Goal: Task Accomplishment & Management: Complete application form

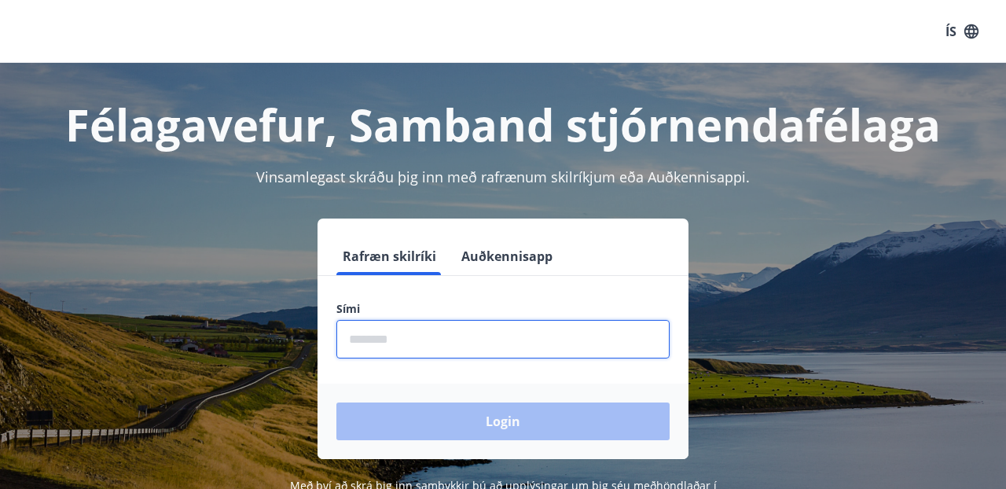
click at [422, 333] on input "phone" at bounding box center [502, 339] width 333 height 39
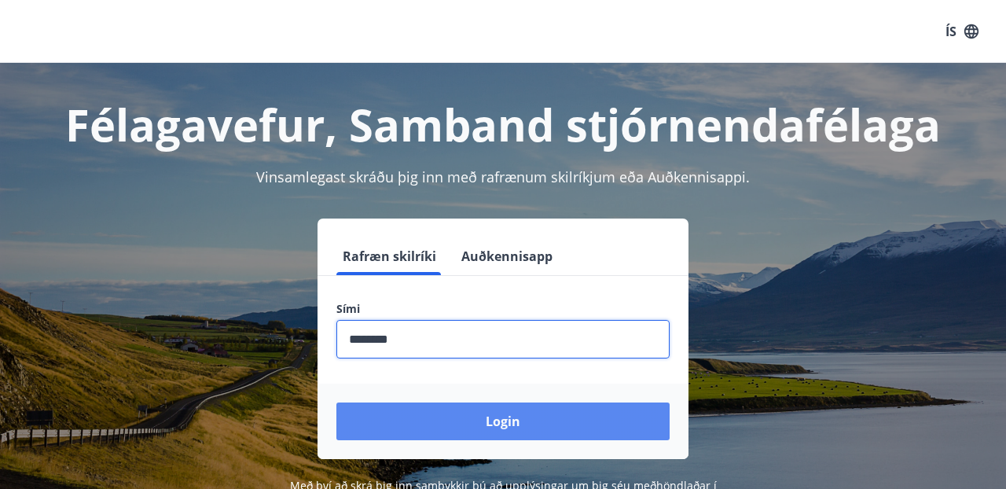
type input "********"
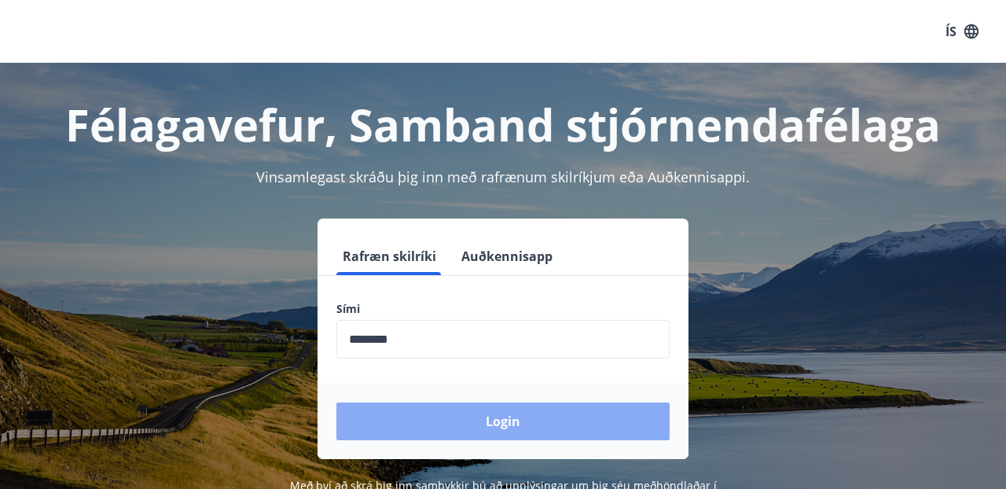
click at [470, 410] on button "Login" at bounding box center [502, 422] width 333 height 38
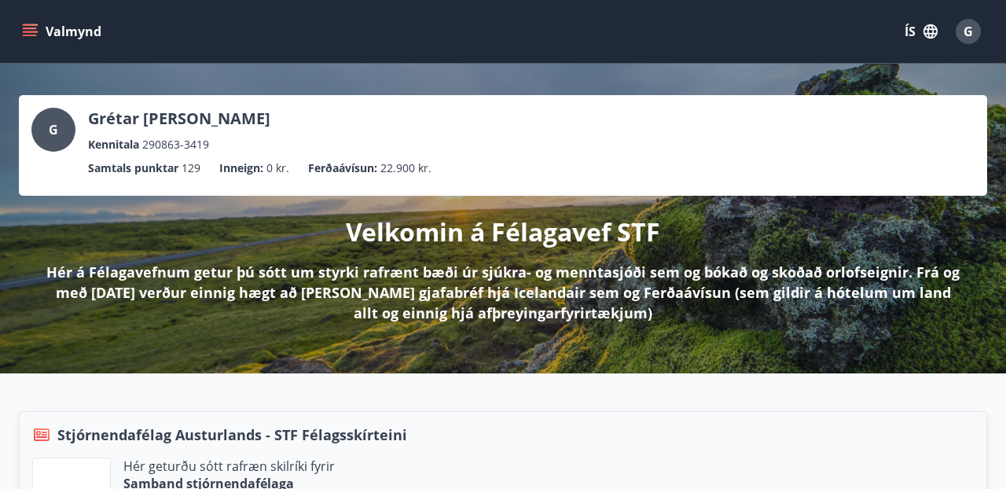
click at [31, 28] on icon "menu" at bounding box center [30, 29] width 14 height 2
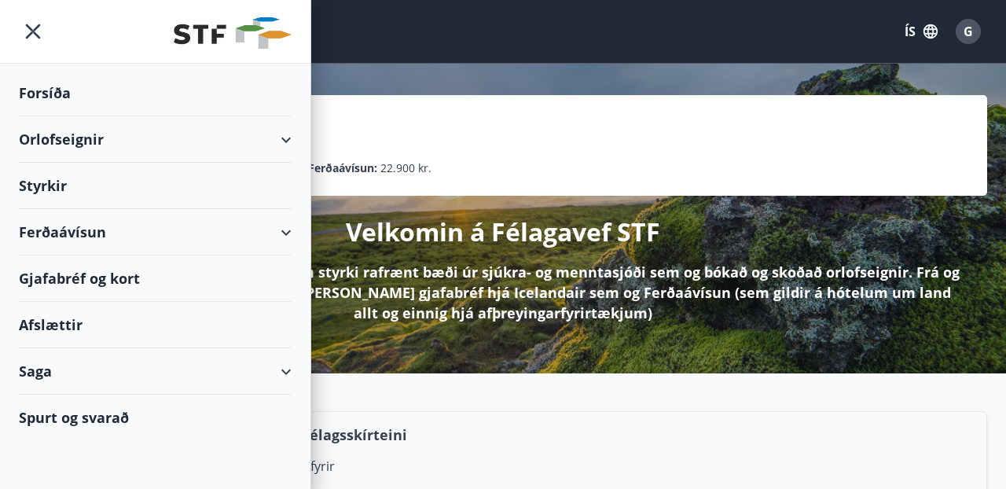
click at [53, 180] on div "Styrkir" at bounding box center [155, 186] width 273 height 46
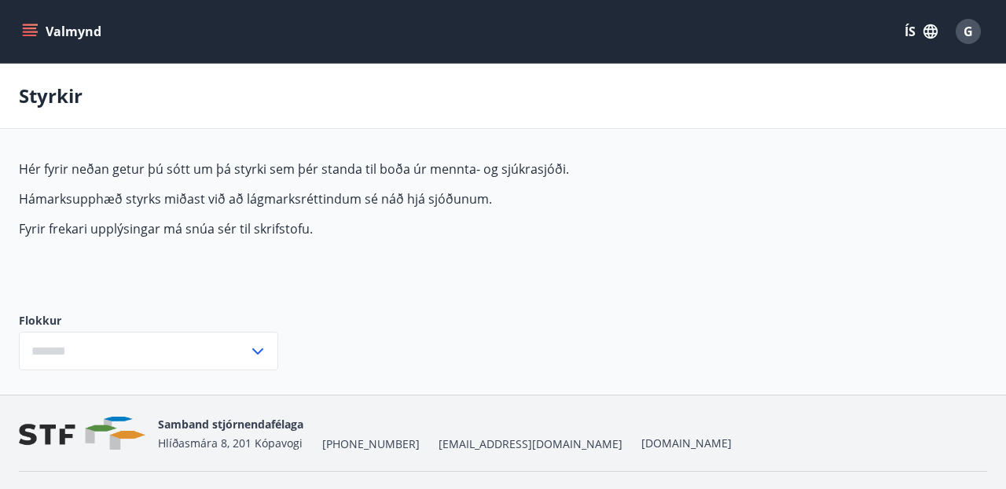
type input "***"
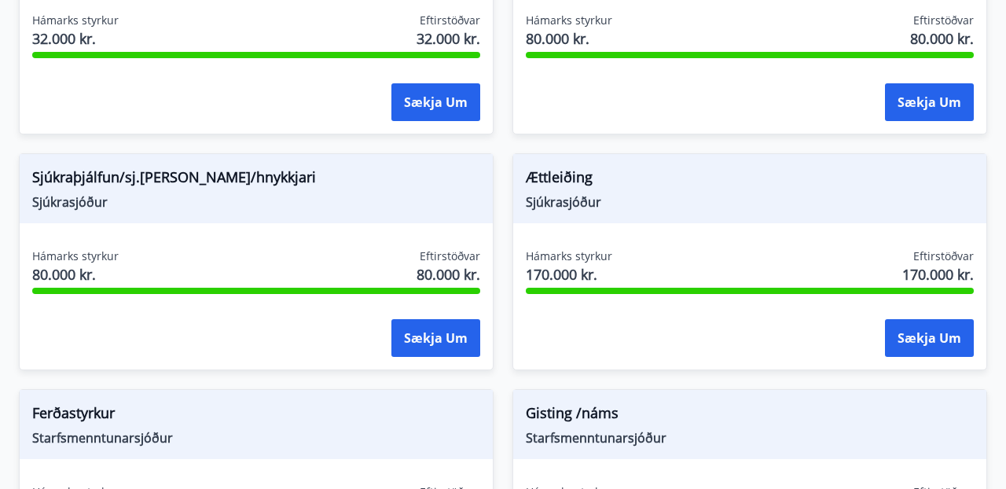
scroll to position [1660, 0]
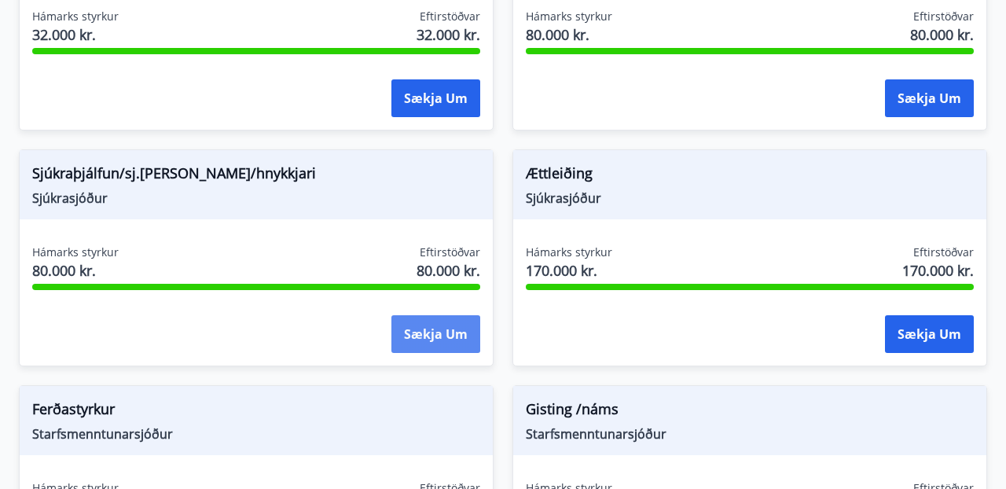
click at [419, 331] on button "Sækja um" at bounding box center [436, 334] width 89 height 38
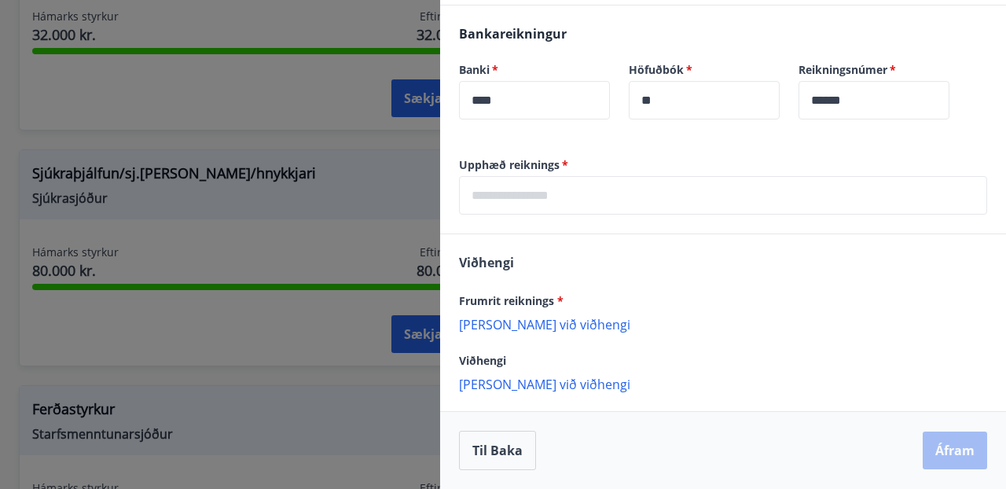
scroll to position [540, 0]
click at [485, 326] on p "[PERSON_NAME] við viðhengi" at bounding box center [723, 324] width 528 height 16
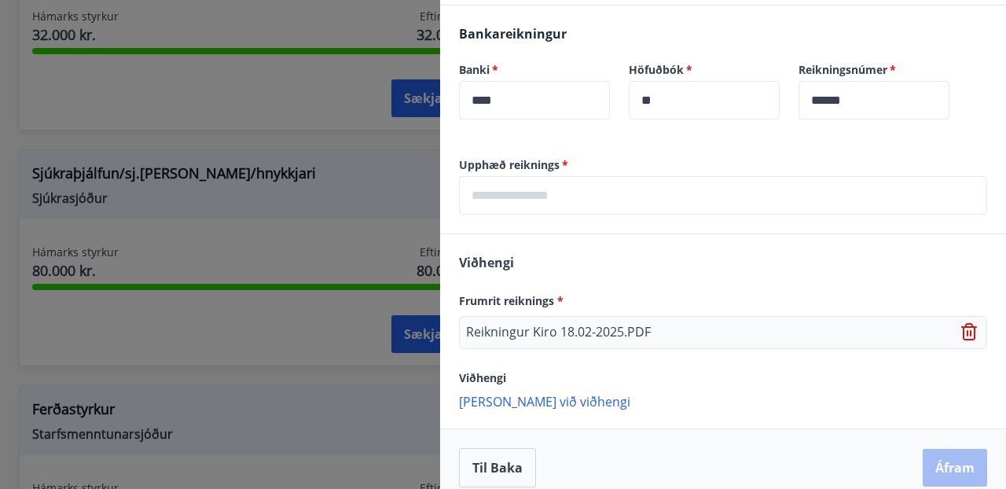
click at [548, 401] on p "[PERSON_NAME] við viðhengi" at bounding box center [723, 401] width 528 height 16
click at [534, 401] on p "[PERSON_NAME] við viðhengi" at bounding box center [723, 401] width 528 height 16
click at [542, 402] on p "[PERSON_NAME] við viðhengi" at bounding box center [723, 401] width 528 height 16
click at [555, 399] on p "[PERSON_NAME] við viðhengi" at bounding box center [723, 401] width 528 height 16
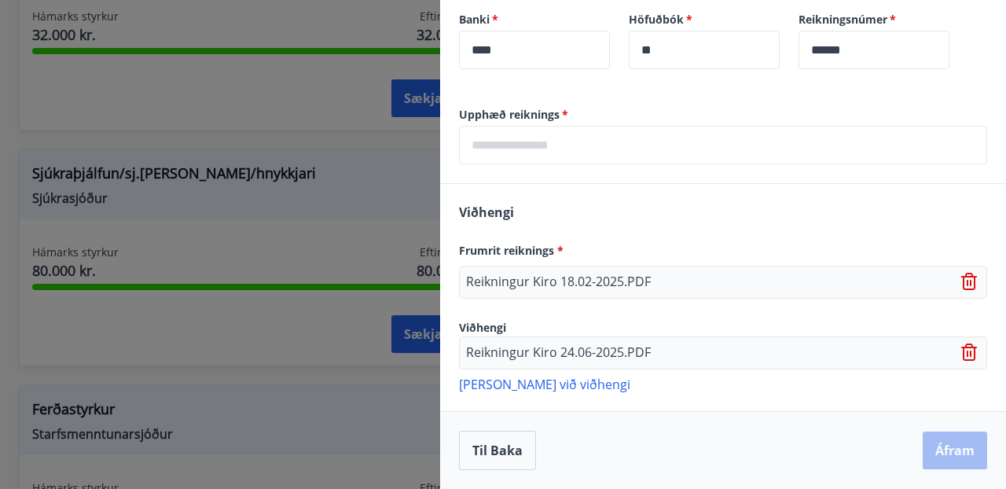
scroll to position [590, 0]
click at [528, 384] on p "[PERSON_NAME] við viðhengi" at bounding box center [723, 384] width 528 height 16
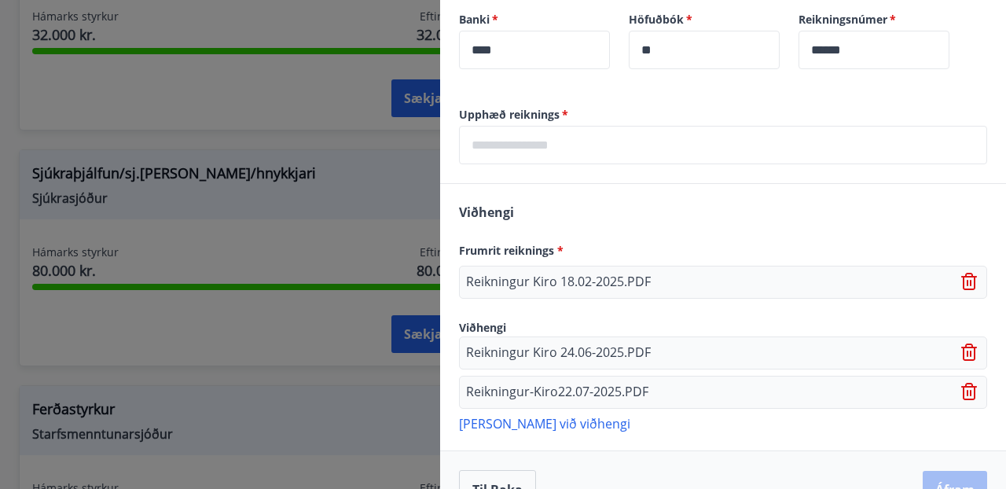
click at [546, 425] on p "[PERSON_NAME] við viðhengi" at bounding box center [723, 423] width 528 height 16
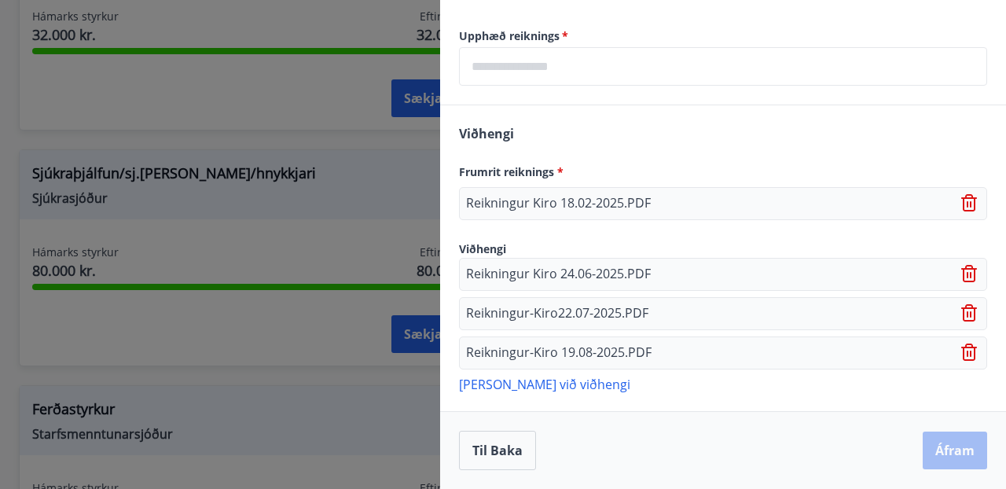
scroll to position [669, 0]
click at [528, 382] on p "[PERSON_NAME] við viðhengi" at bounding box center [723, 384] width 528 height 16
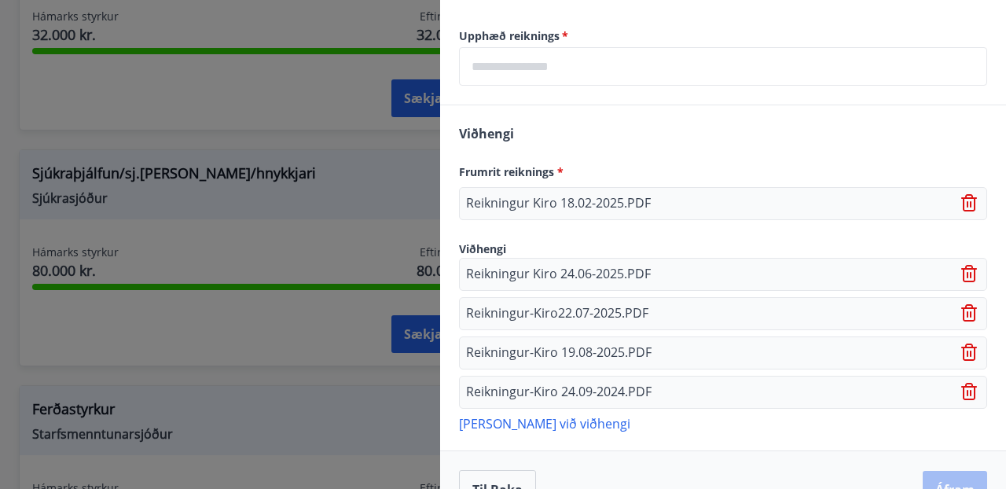
click at [965, 389] on icon at bounding box center [970, 391] width 16 height 17
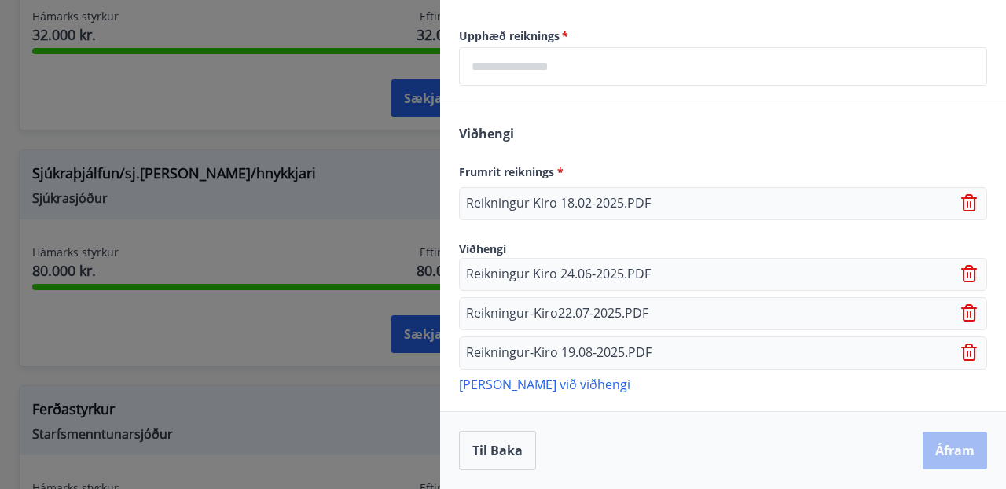
click at [579, 64] on input "text" at bounding box center [723, 66] width 528 height 39
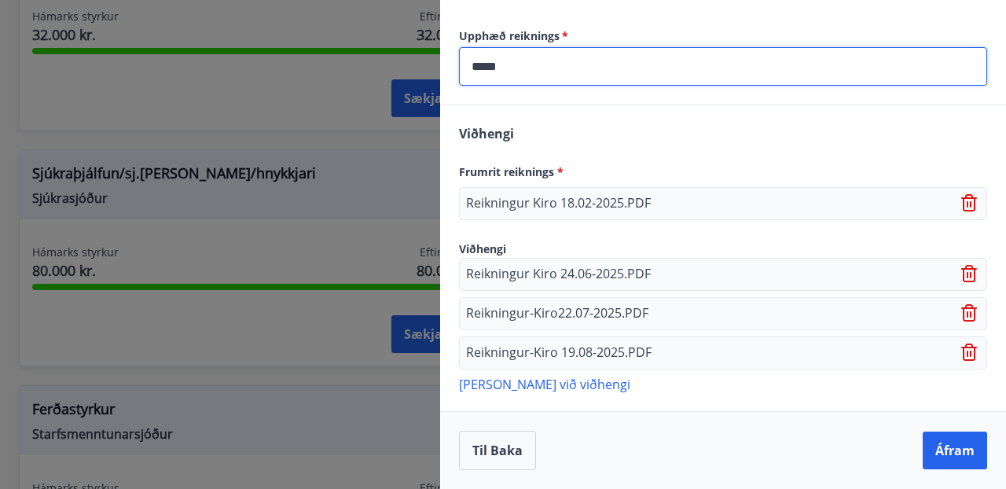
click at [484, 72] on input "*****" at bounding box center [723, 66] width 528 height 39
click at [520, 68] on input "******" at bounding box center [723, 66] width 528 height 39
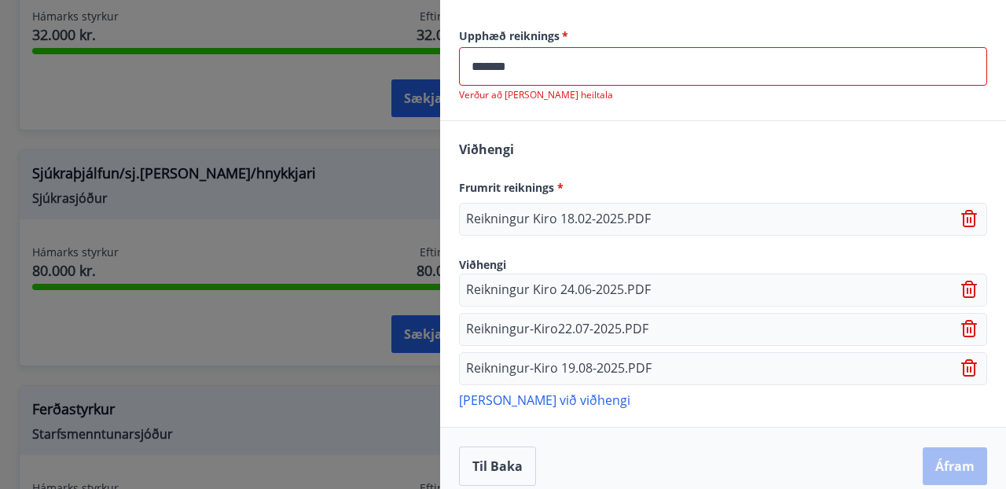
click at [976, 443] on div "Til baka Áfram" at bounding box center [723, 466] width 566 height 78
click at [956, 468] on div "Til baka Áfram" at bounding box center [723, 466] width 528 height 39
click at [776, 406] on p "[PERSON_NAME] við viðhengi" at bounding box center [723, 400] width 528 height 16
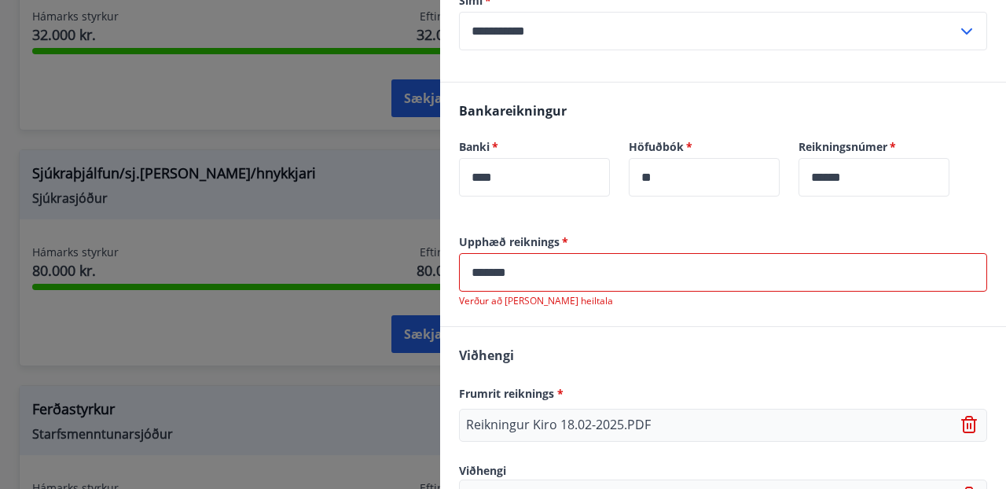
scroll to position [469, 0]
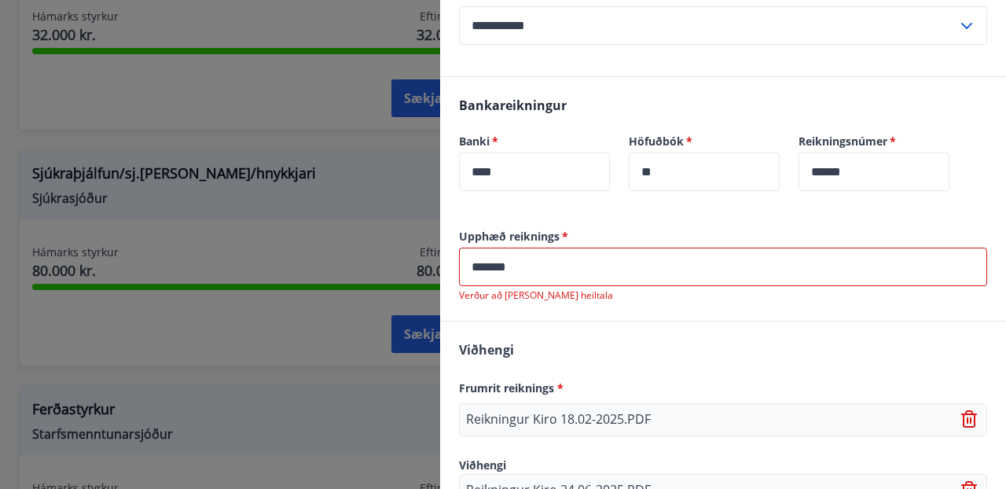
click at [520, 270] on input "*******" at bounding box center [723, 267] width 528 height 39
click at [491, 265] on input "******" at bounding box center [723, 267] width 528 height 39
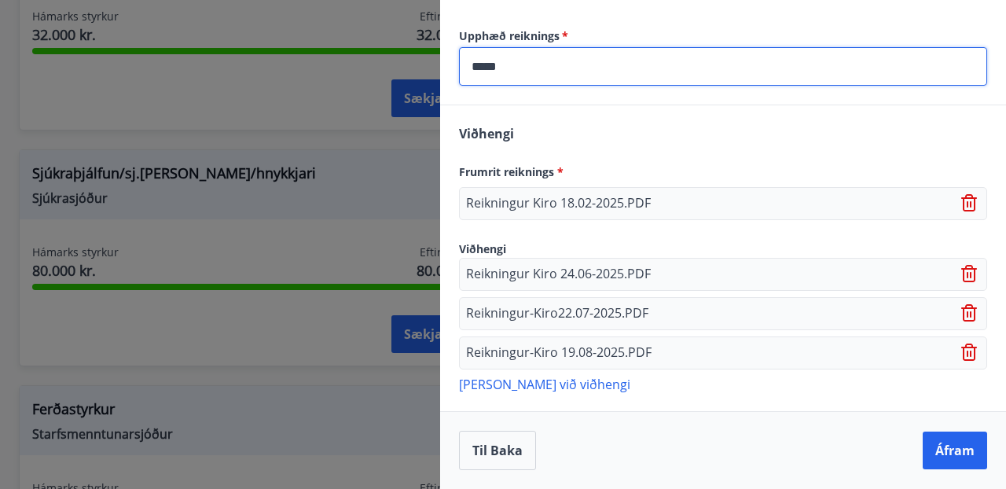
scroll to position [669, 0]
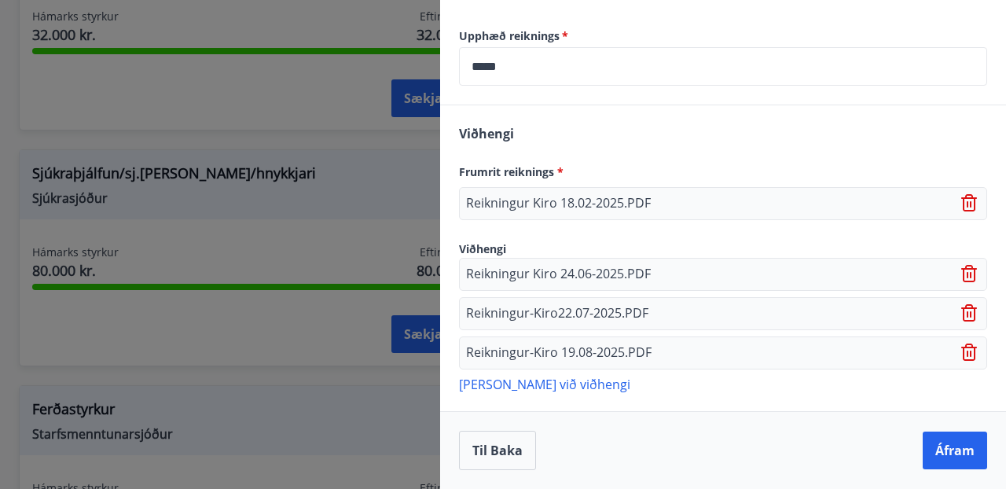
click at [552, 387] on p "[PERSON_NAME] við viðhengi" at bounding box center [723, 384] width 528 height 16
click at [550, 381] on p "[PERSON_NAME] við viðhengi" at bounding box center [723, 384] width 528 height 16
click at [972, 348] on icon at bounding box center [969, 348] width 13 height 2
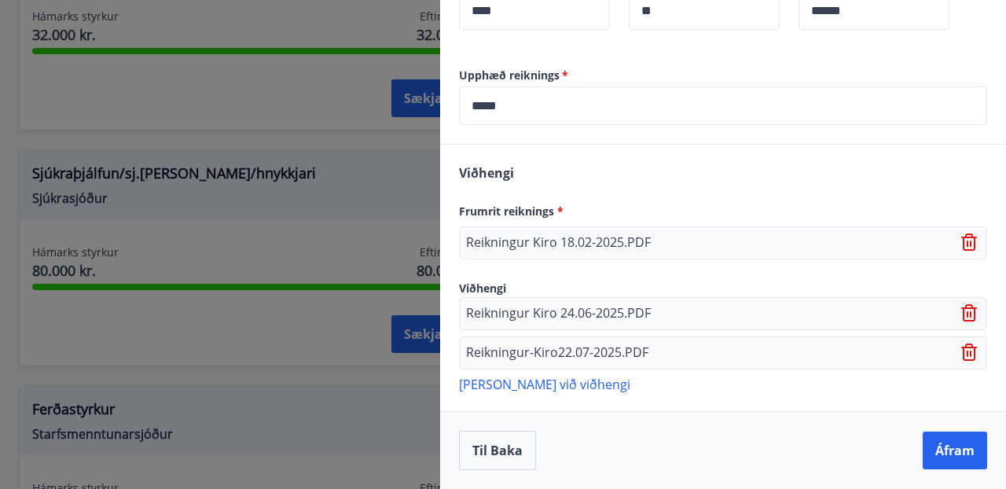
scroll to position [630, 0]
click at [972, 348] on icon at bounding box center [969, 348] width 13 height 2
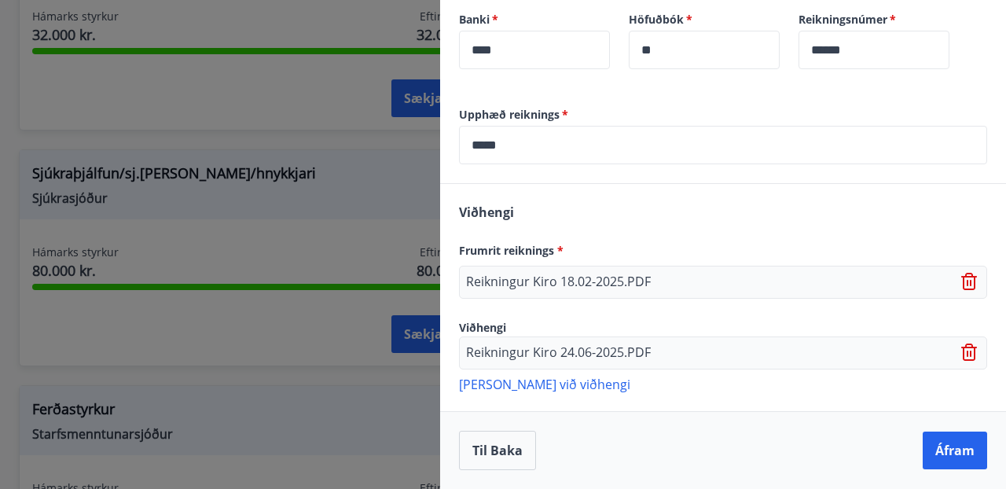
scroll to position [590, 0]
click at [970, 351] on icon at bounding box center [971, 353] width 19 height 19
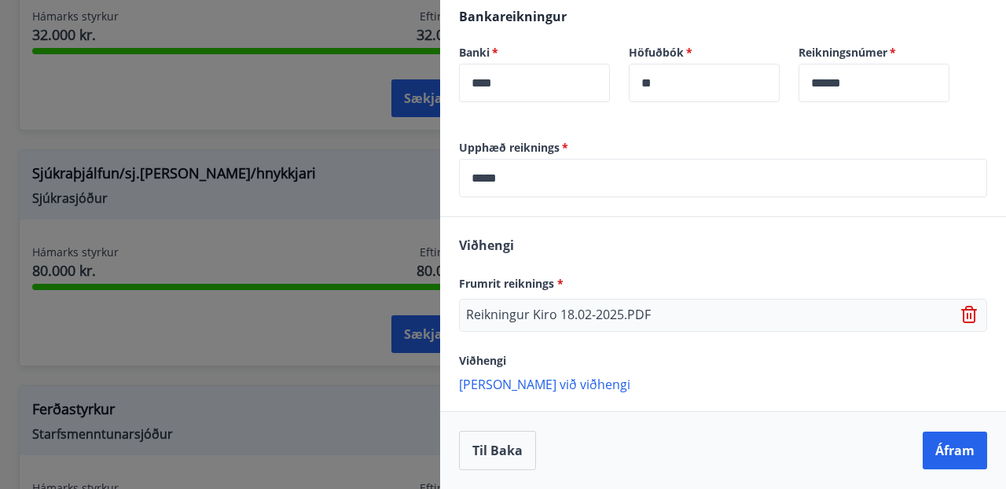
scroll to position [557, 0]
click at [526, 386] on p "[PERSON_NAME] við viðhengi" at bounding box center [723, 384] width 528 height 16
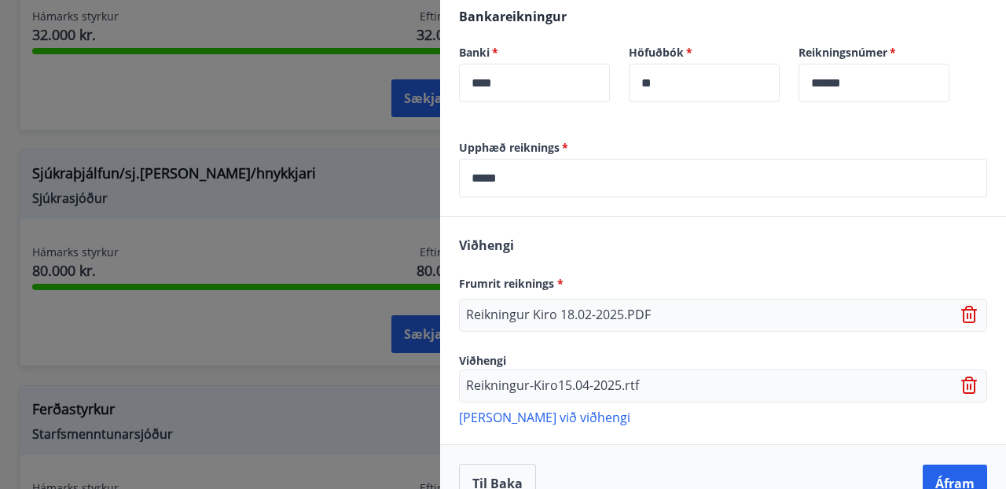
click at [550, 416] on p "[PERSON_NAME] við viðhengi" at bounding box center [723, 417] width 528 height 16
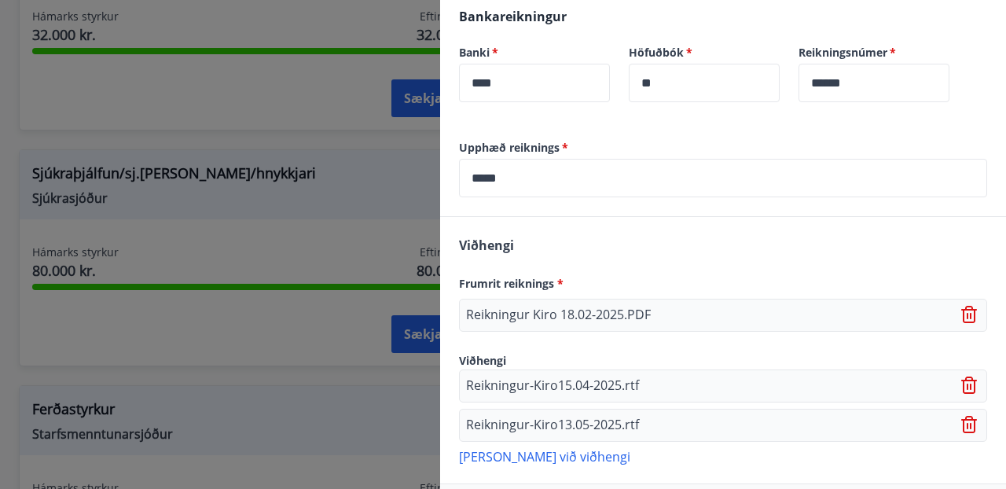
click at [549, 457] on p "[PERSON_NAME] við viðhengi" at bounding box center [723, 456] width 528 height 16
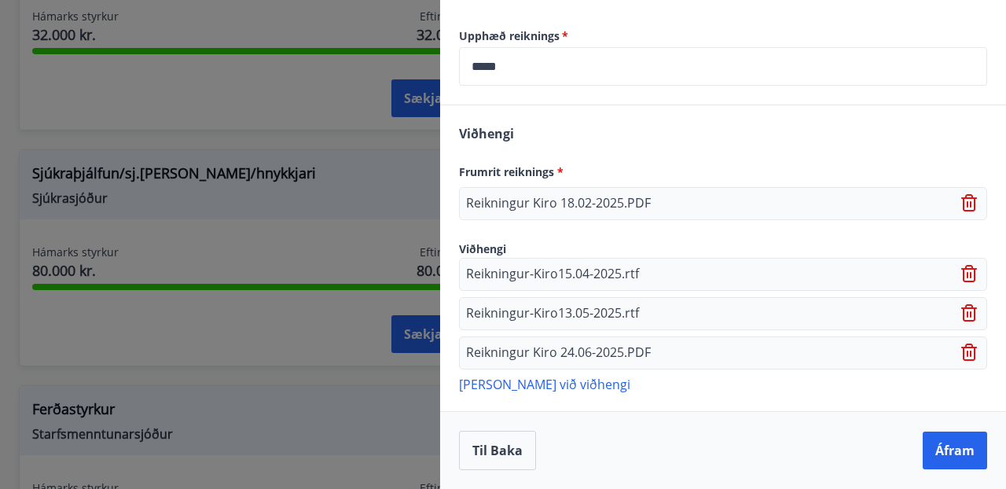
scroll to position [669, 0]
click at [528, 387] on p "[PERSON_NAME] við viðhengi" at bounding box center [723, 384] width 528 height 16
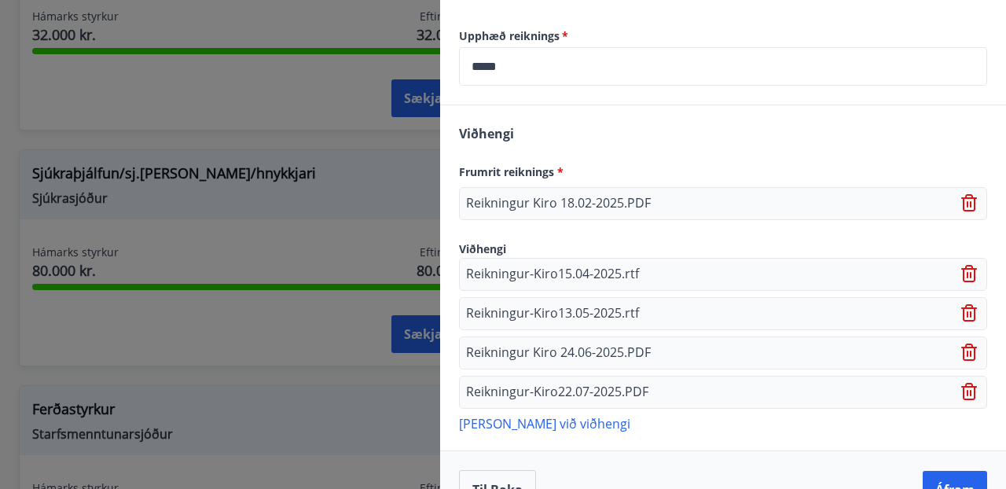
click at [548, 419] on p "[PERSON_NAME] við viðhengi" at bounding box center [723, 423] width 528 height 16
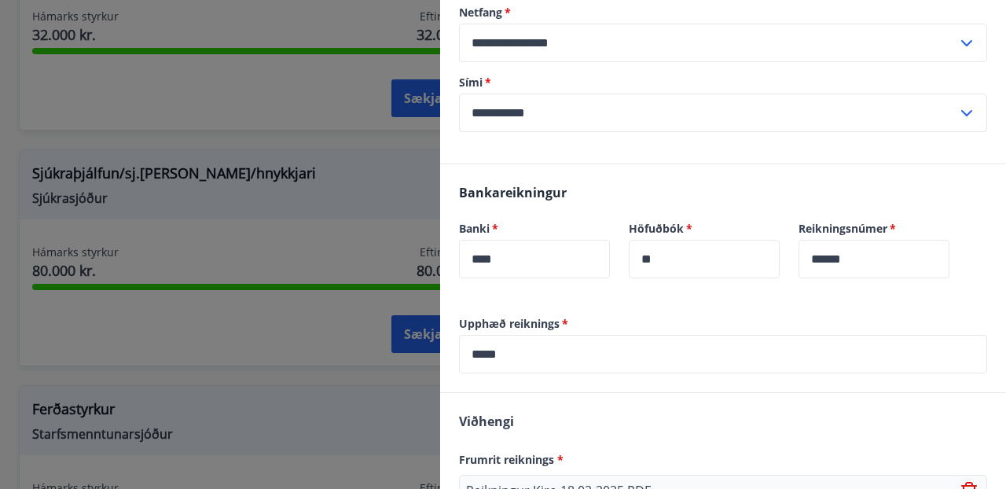
scroll to position [390, 0]
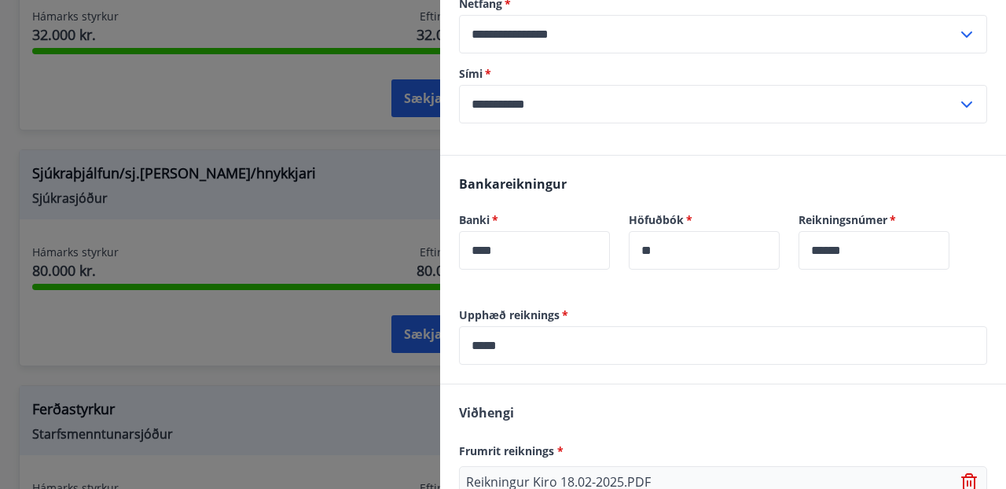
click at [530, 347] on input "*****" at bounding box center [723, 345] width 528 height 39
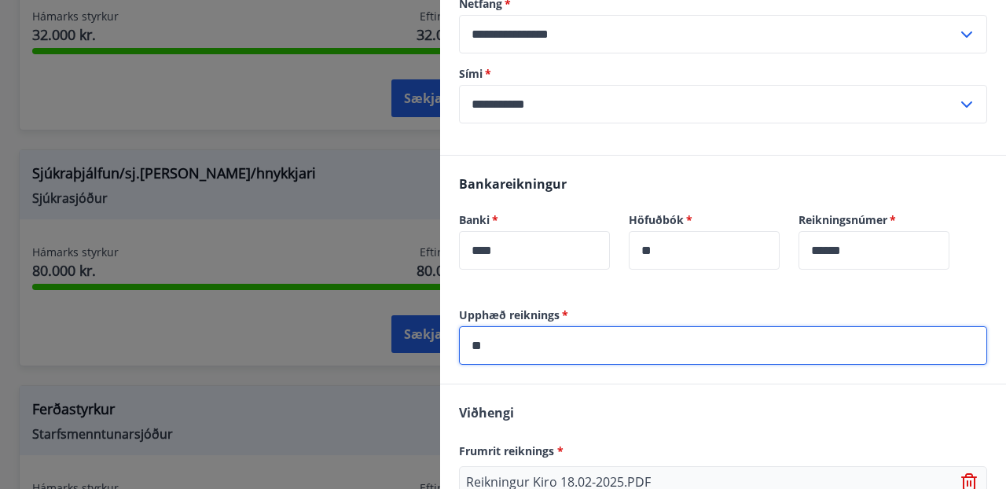
type input "*"
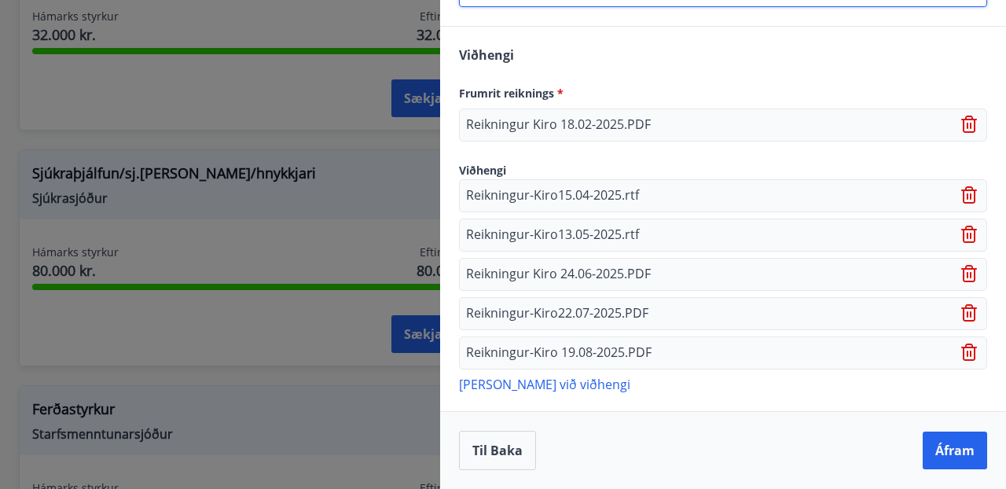
scroll to position [748, 0]
type input "*****"
click at [958, 449] on button "Áfram" at bounding box center [955, 451] width 64 height 38
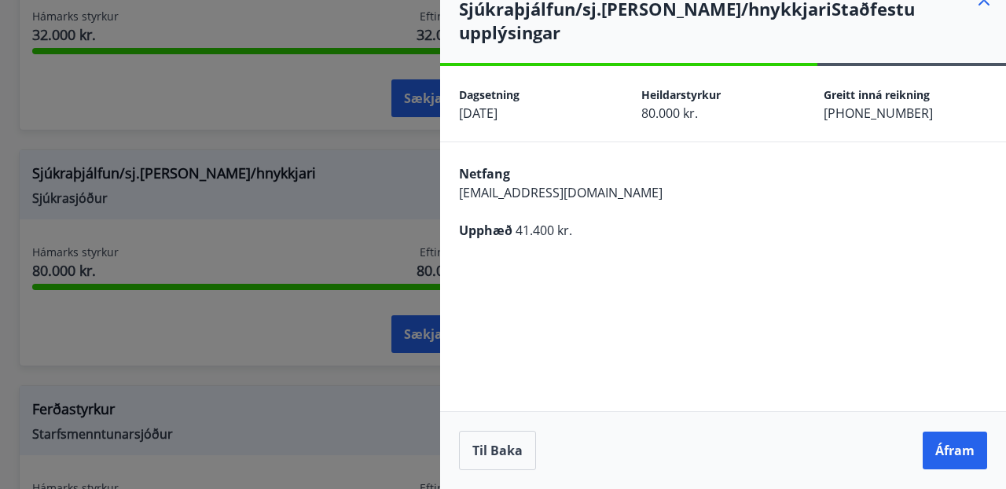
scroll to position [0, 0]
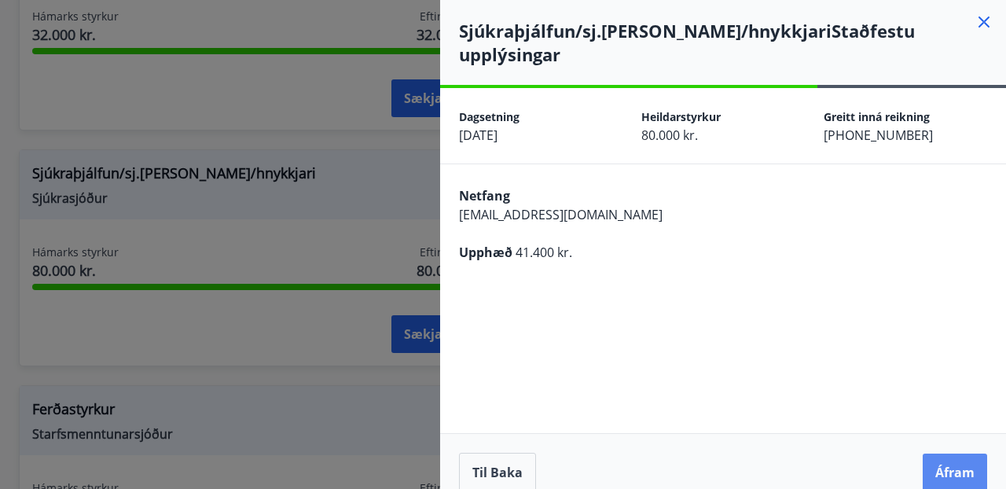
click at [954, 454] on button "Áfram" at bounding box center [955, 473] width 64 height 38
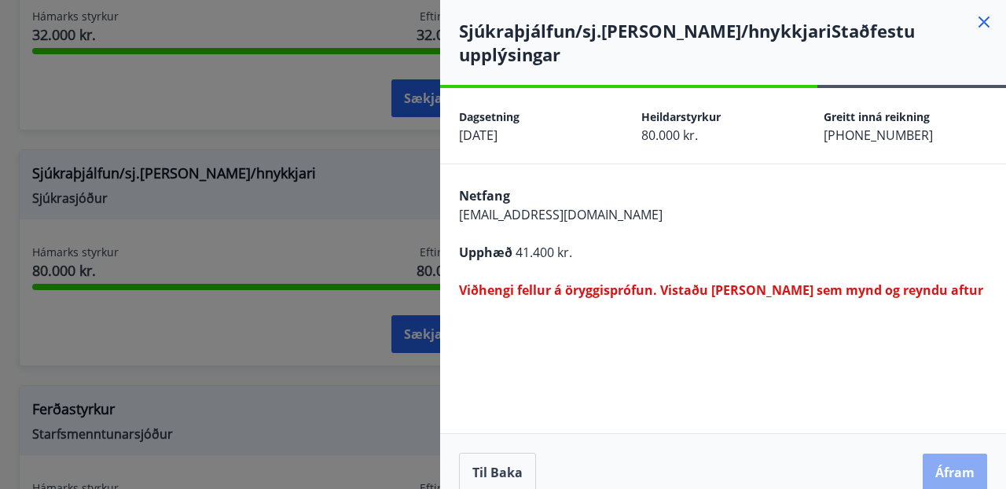
click at [955, 454] on button "Áfram" at bounding box center [955, 473] width 64 height 38
click at [487, 454] on button "Til baka" at bounding box center [497, 472] width 77 height 39
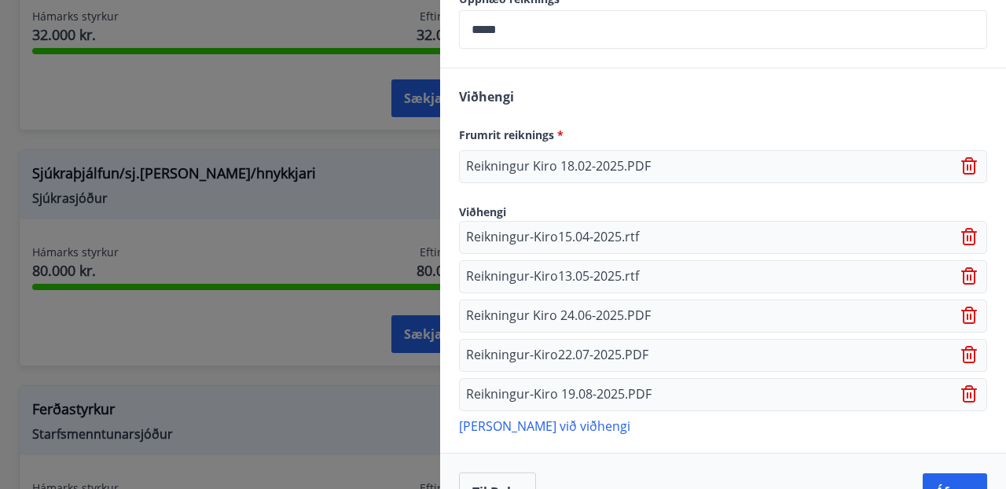
scroll to position [708, 0]
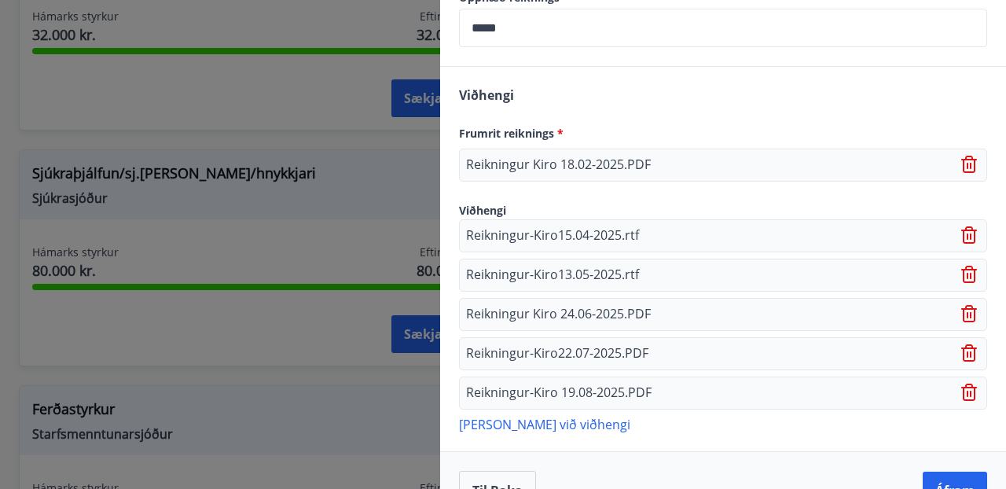
click at [973, 234] on icon at bounding box center [971, 235] width 19 height 19
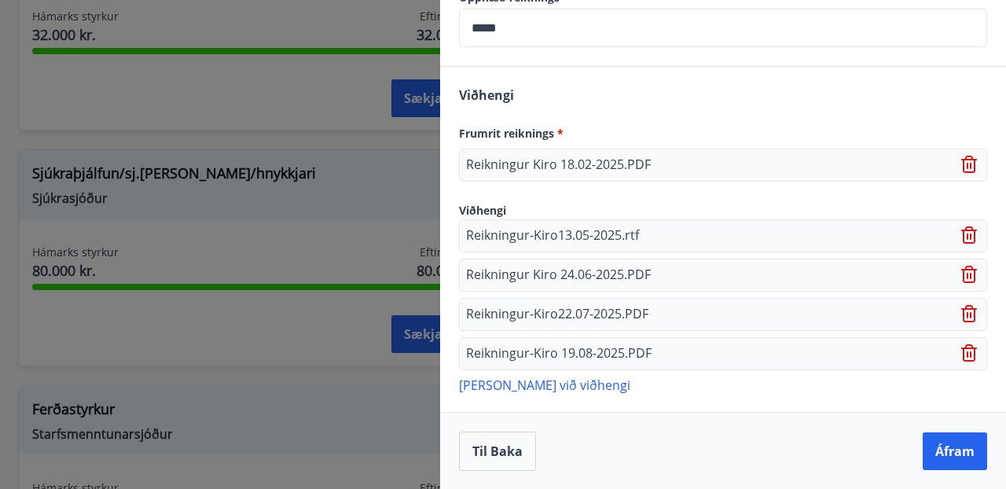
click at [973, 234] on icon at bounding box center [971, 235] width 19 height 19
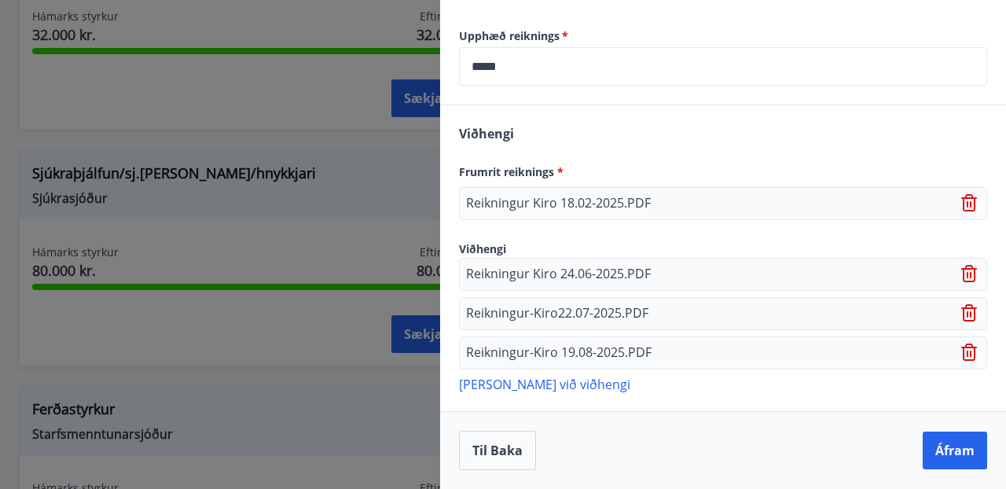
scroll to position [669, 0]
click at [960, 355] on div "Reikningur-Kiro 19.08-2025.PDF" at bounding box center [723, 352] width 528 height 33
click at [969, 351] on icon at bounding box center [971, 353] width 19 height 19
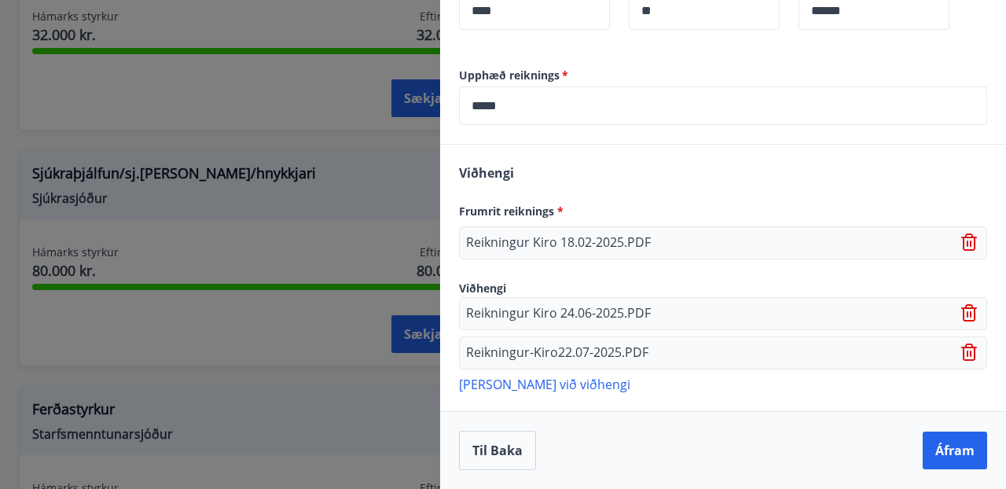
click at [969, 353] on icon at bounding box center [971, 353] width 19 height 19
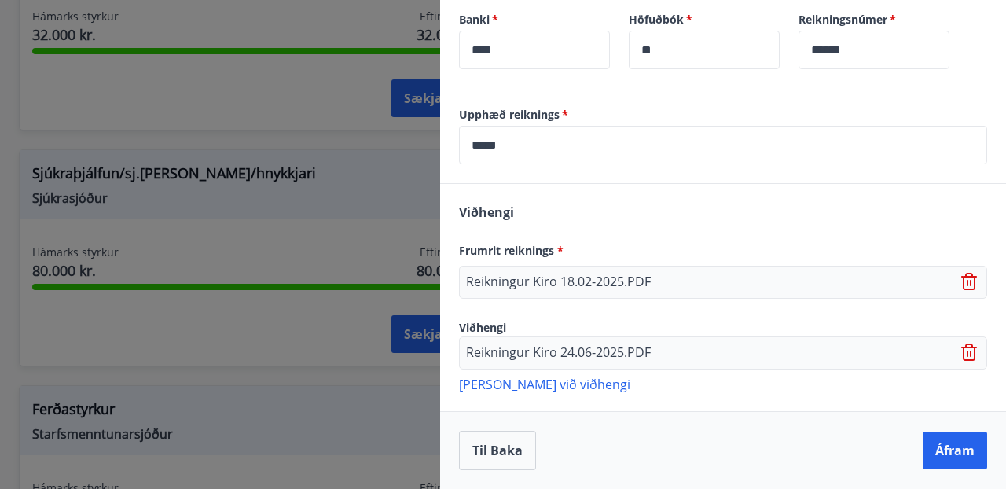
click at [969, 353] on icon at bounding box center [971, 353] width 19 height 19
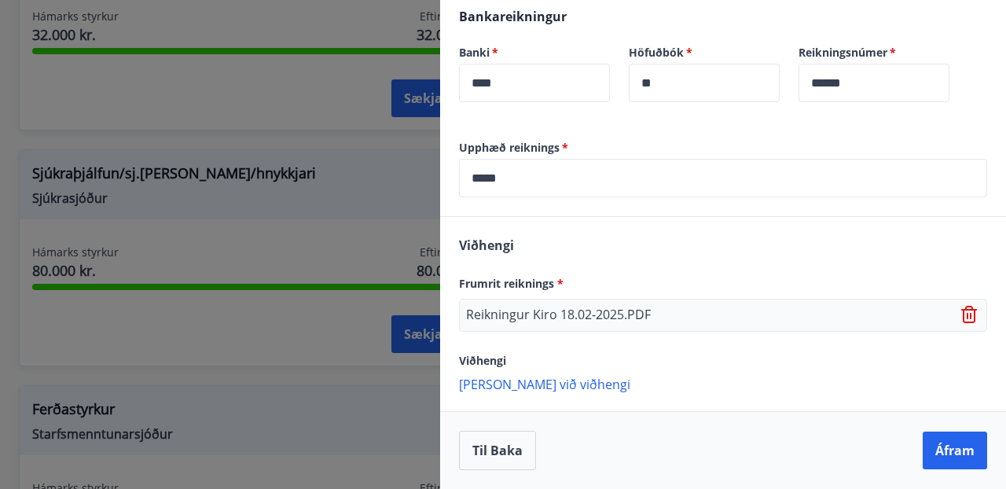
scroll to position [557, 0]
click at [508, 389] on p "[PERSON_NAME] við viðhengi" at bounding box center [723, 384] width 528 height 16
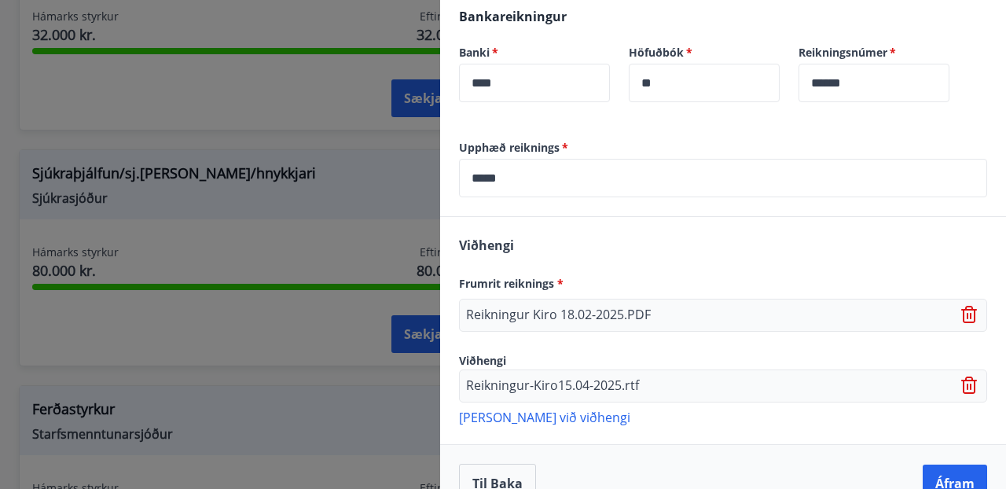
click at [546, 416] on p "[PERSON_NAME] við viðhengi" at bounding box center [723, 417] width 528 height 16
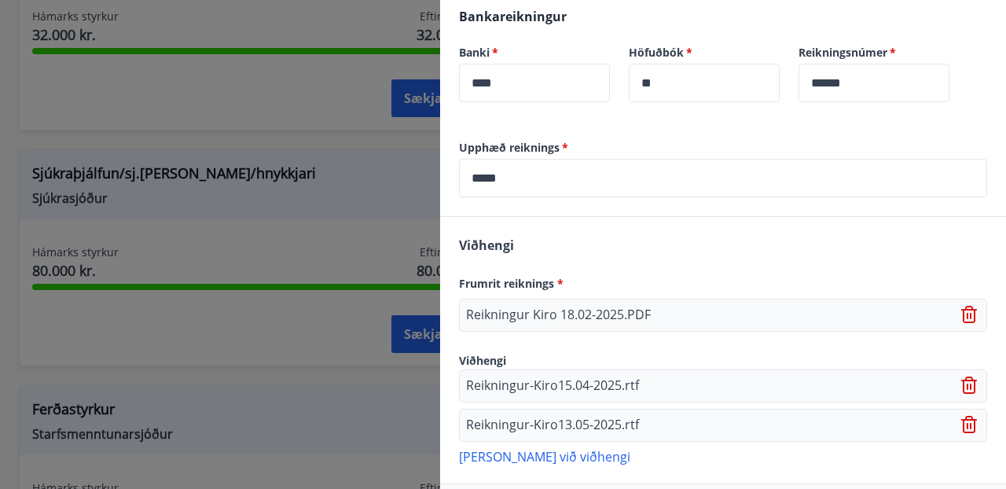
click at [514, 458] on p "[PERSON_NAME] við viðhengi" at bounding box center [723, 456] width 528 height 16
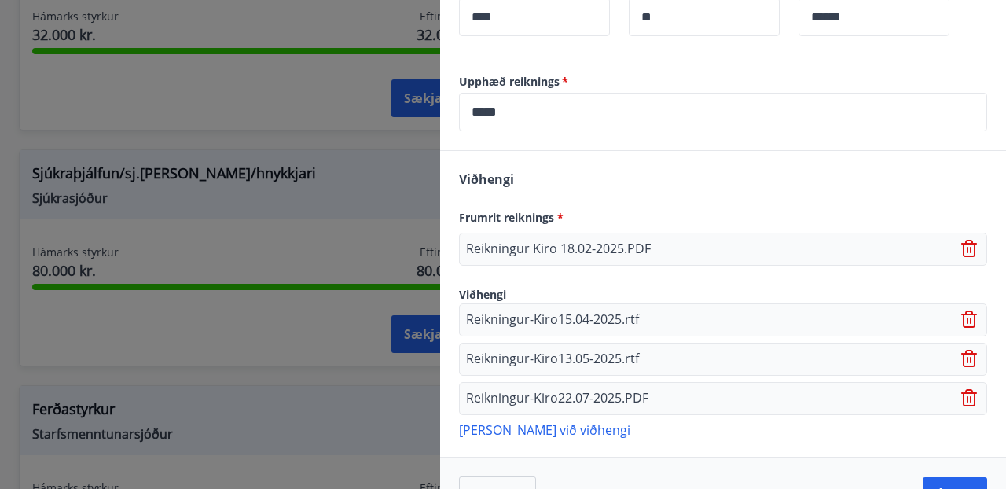
scroll to position [625, 0]
click at [515, 428] on p "[PERSON_NAME] við viðhengi" at bounding box center [723, 428] width 528 height 16
click at [965, 395] on icon at bounding box center [970, 396] width 16 height 17
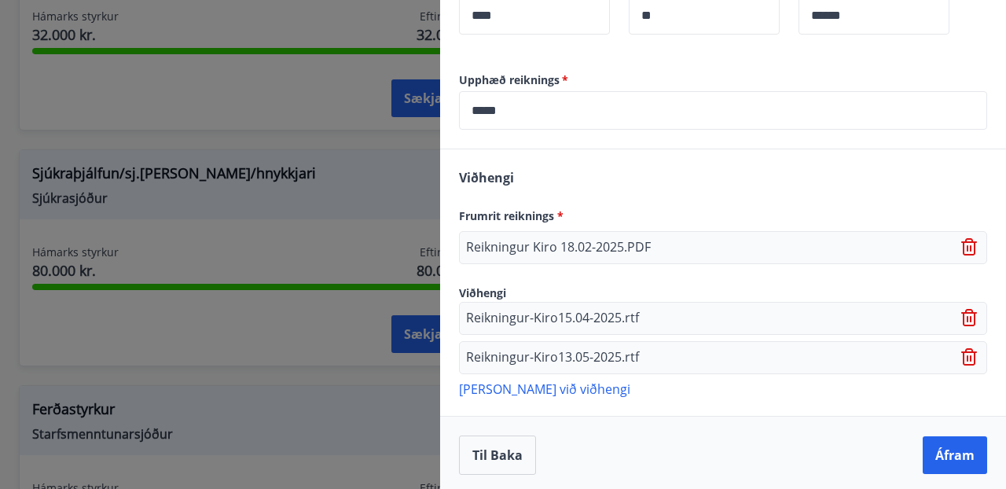
click at [536, 389] on p "[PERSON_NAME] við viðhengi" at bounding box center [723, 389] width 528 height 16
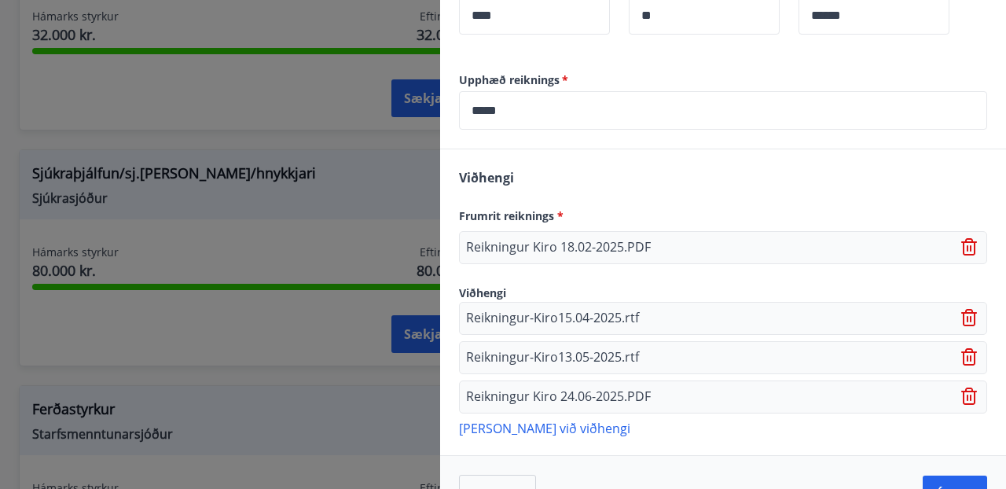
click at [547, 432] on p "[PERSON_NAME] við viðhengi" at bounding box center [723, 428] width 528 height 16
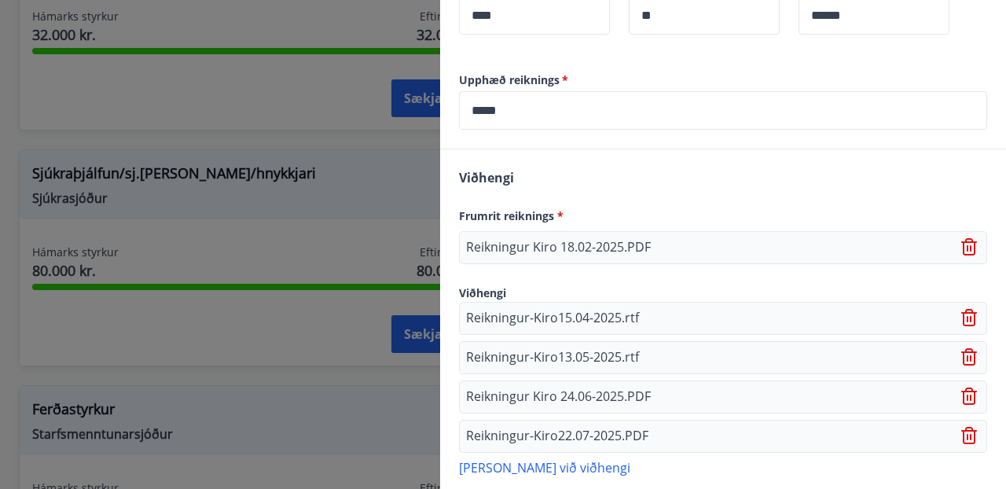
click at [550, 469] on p "[PERSON_NAME] við viðhengi" at bounding box center [723, 467] width 528 height 16
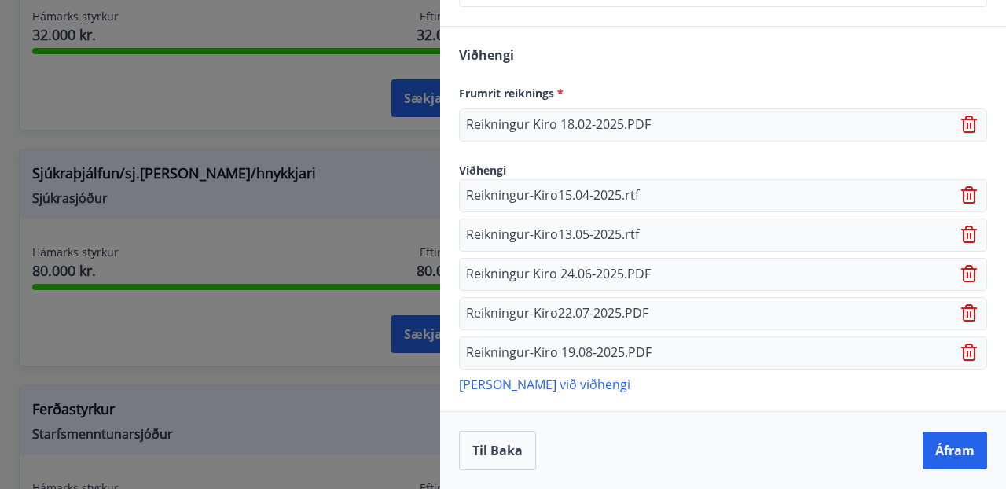
scroll to position [748, 0]
click at [953, 452] on button "Áfram" at bounding box center [955, 451] width 64 height 38
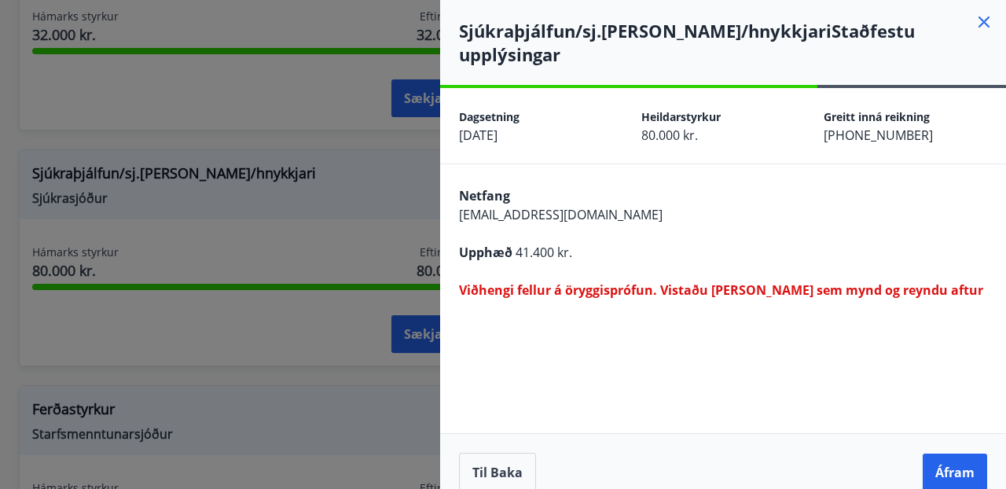
drag, startPoint x: 963, startPoint y: 418, endPoint x: 720, endPoint y: 166, distance: 350.3
click at [709, 157] on div "**********" at bounding box center [723, 299] width 566 height 423
click at [488, 474] on div "Til baka Áfram" at bounding box center [723, 472] width 566 height 78
click at [491, 458] on button "Til baka" at bounding box center [497, 472] width 77 height 39
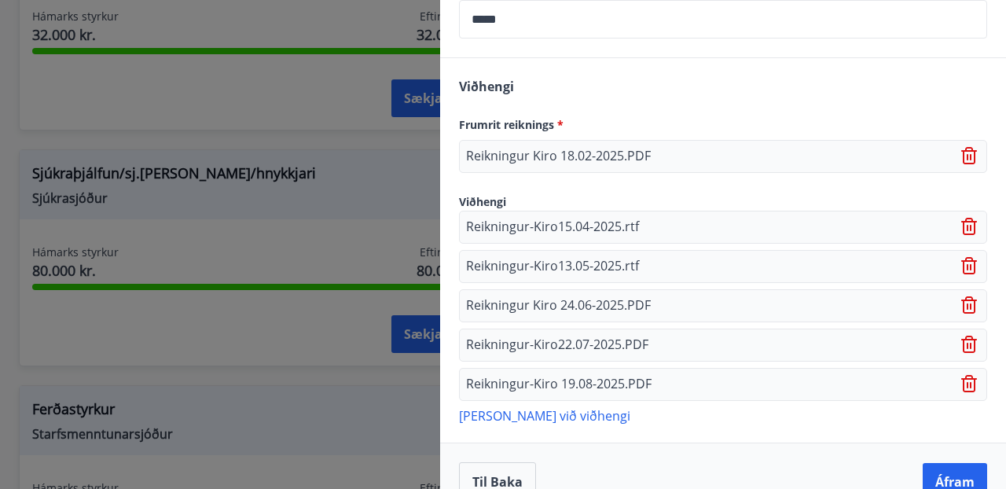
scroll to position [748, 0]
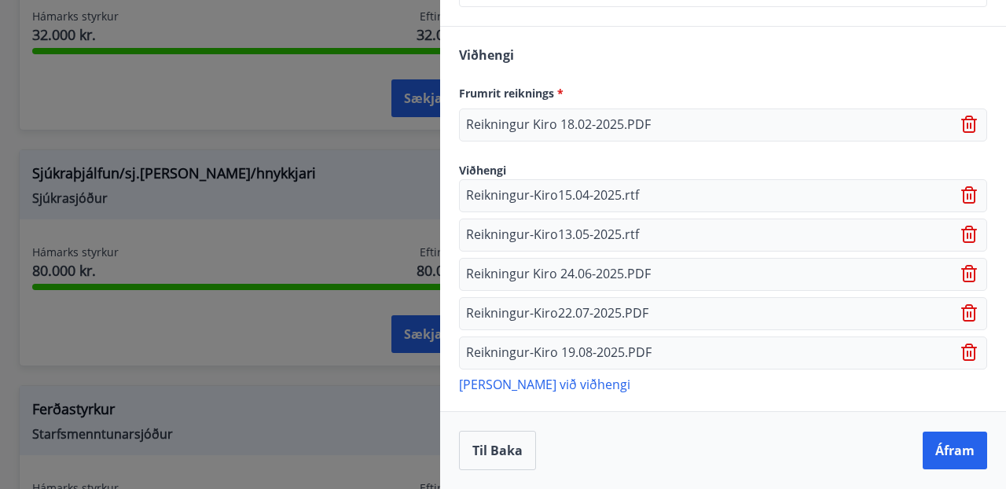
click at [539, 384] on p "[PERSON_NAME] við viðhengi" at bounding box center [723, 384] width 528 height 16
click at [969, 193] on icon at bounding box center [971, 195] width 19 height 19
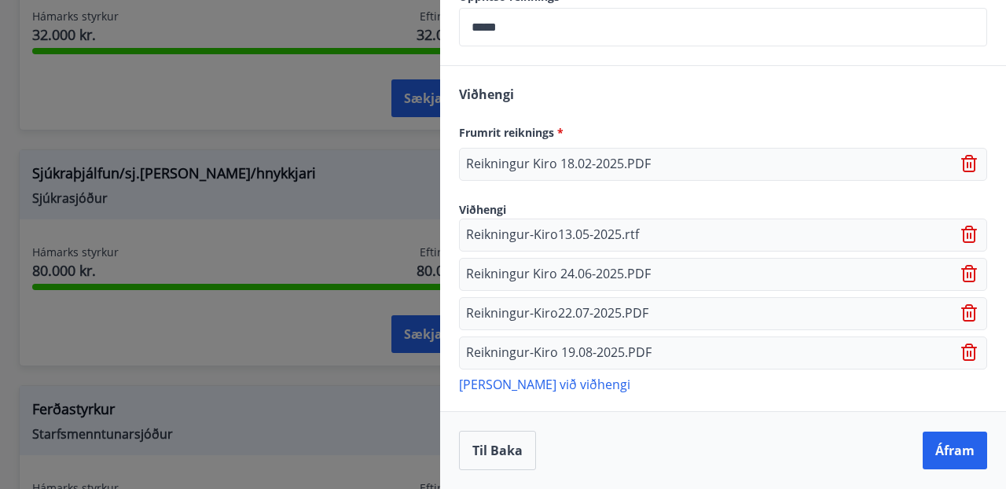
click at [966, 234] on icon at bounding box center [971, 235] width 19 height 19
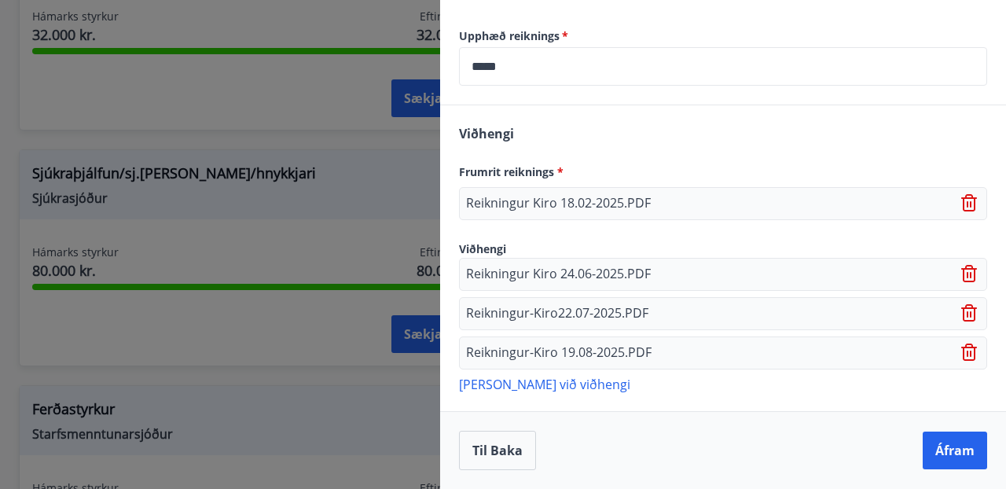
click at [970, 274] on icon at bounding box center [971, 275] width 2 height 6
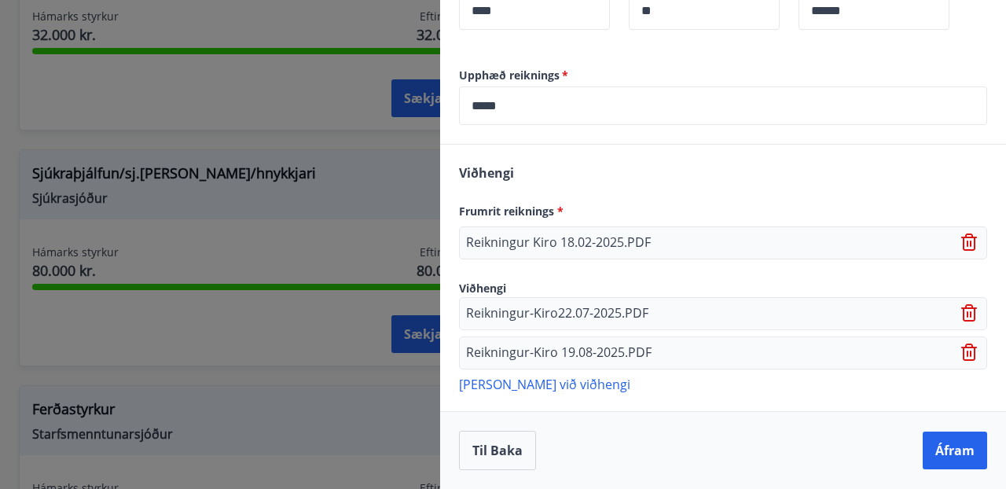
click at [969, 317] on icon at bounding box center [968, 314] width 2 height 6
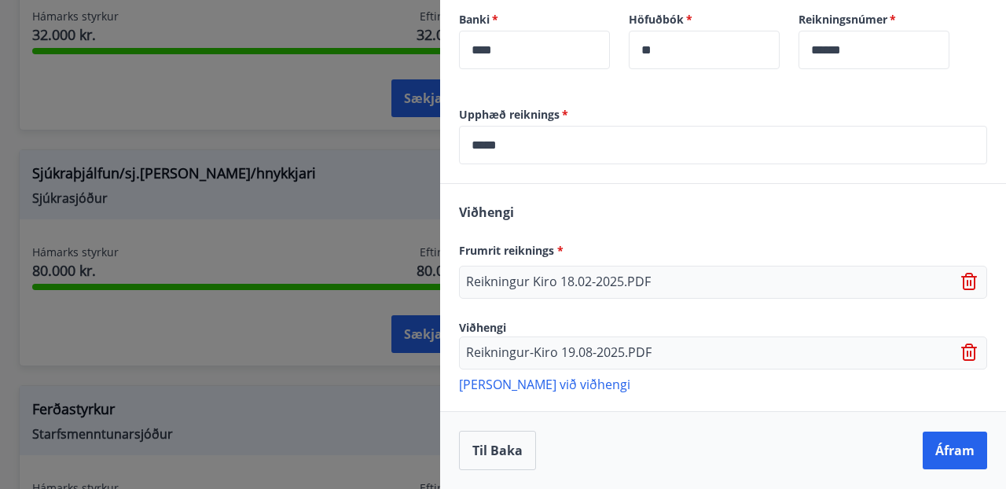
click at [972, 354] on icon at bounding box center [971, 354] width 2 height 6
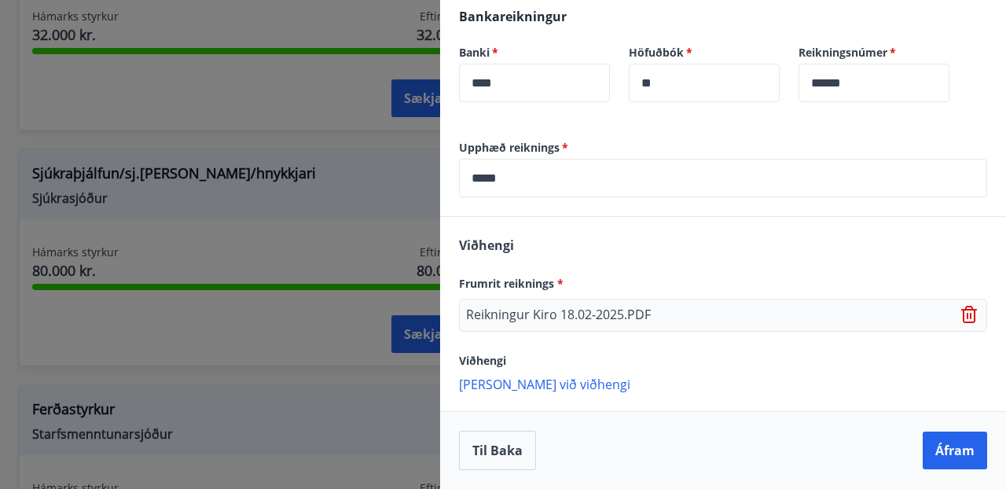
scroll to position [557, 0]
click at [519, 385] on p "[PERSON_NAME] við viðhengi" at bounding box center [723, 384] width 528 height 16
click at [539, 388] on p "[PERSON_NAME] við viðhengi" at bounding box center [723, 384] width 528 height 16
click at [534, 381] on p "[PERSON_NAME] við viðhengi" at bounding box center [723, 384] width 528 height 16
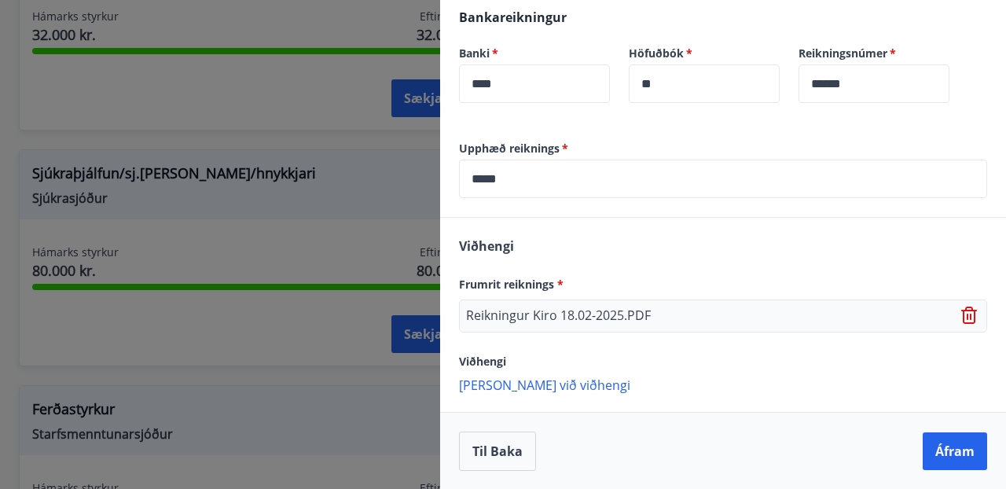
click at [517, 385] on p "[PERSON_NAME] við viðhengi" at bounding box center [723, 385] width 528 height 16
click at [545, 381] on p "[PERSON_NAME] við viðhengi" at bounding box center [723, 385] width 528 height 16
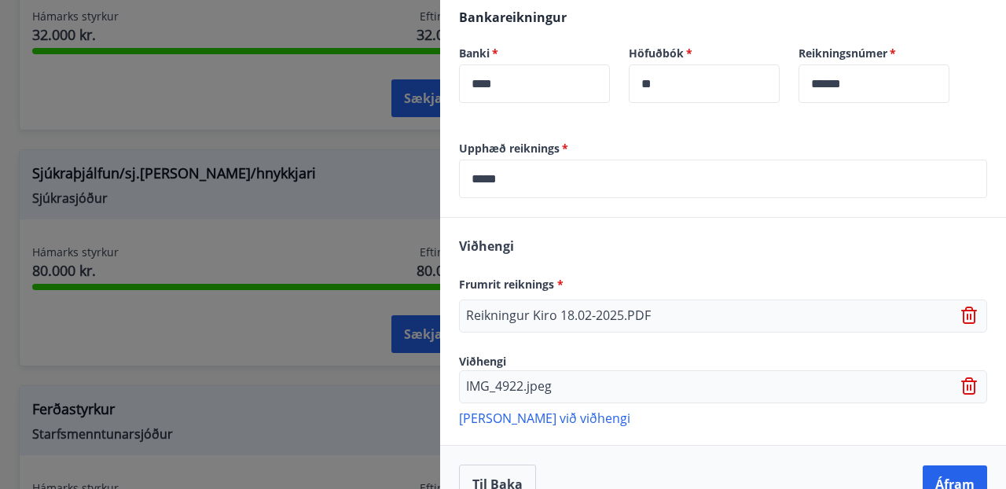
click at [531, 416] on p "[PERSON_NAME] við viðhengi" at bounding box center [723, 418] width 528 height 16
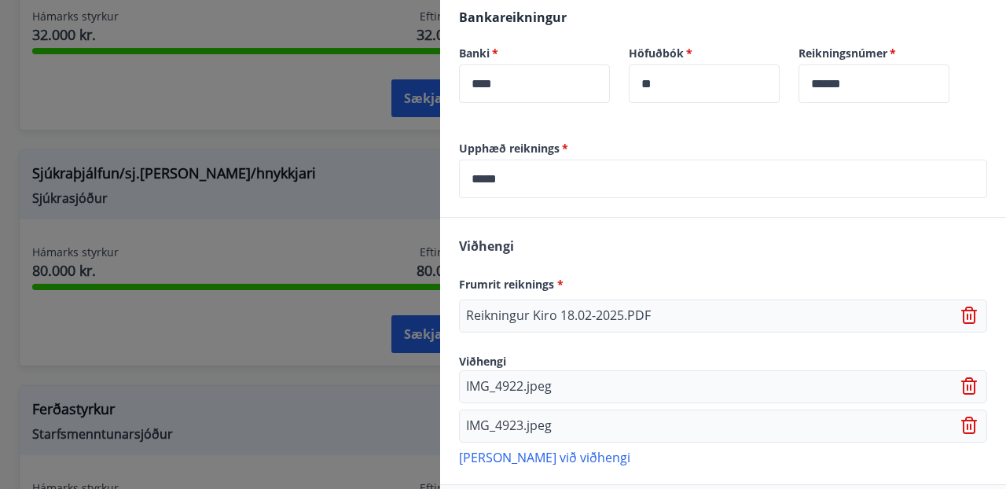
click at [524, 458] on p "[PERSON_NAME] við viðhengi" at bounding box center [723, 457] width 528 height 16
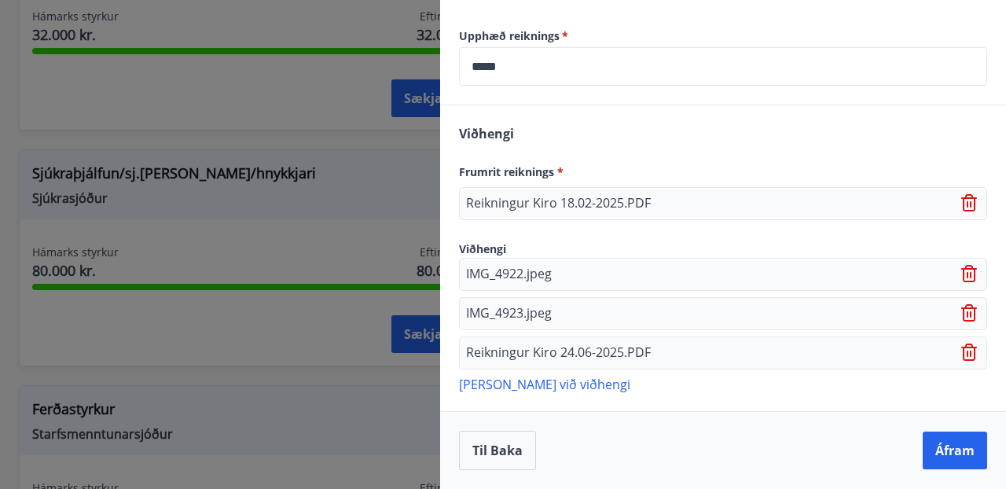
scroll to position [669, 0]
click at [524, 382] on p "[PERSON_NAME] við viðhengi" at bounding box center [723, 384] width 528 height 16
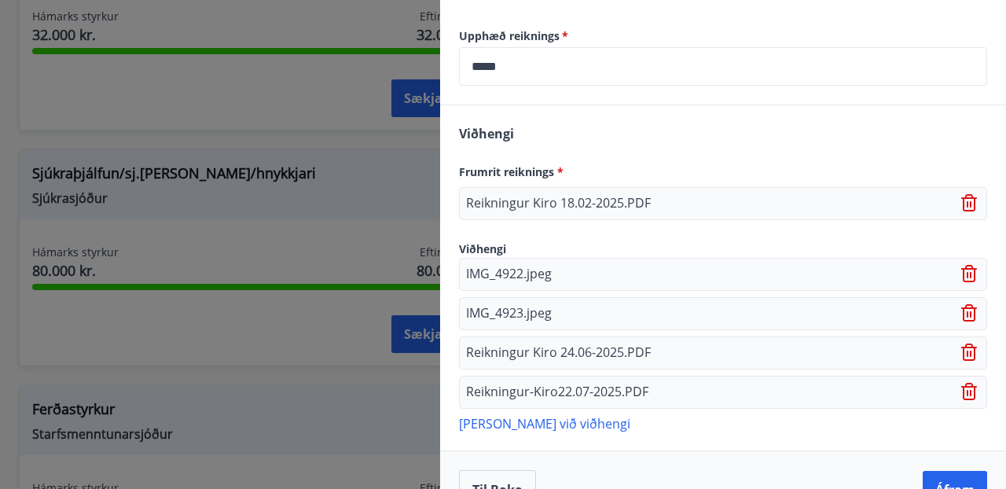
click at [546, 423] on p "[PERSON_NAME] við viðhengi" at bounding box center [723, 423] width 528 height 16
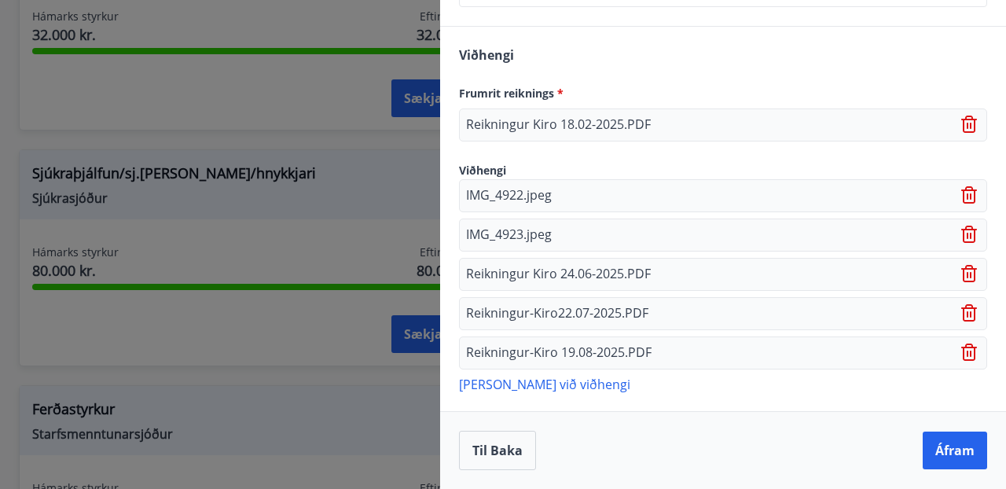
scroll to position [748, 0]
click at [954, 445] on button "Áfram" at bounding box center [955, 451] width 64 height 38
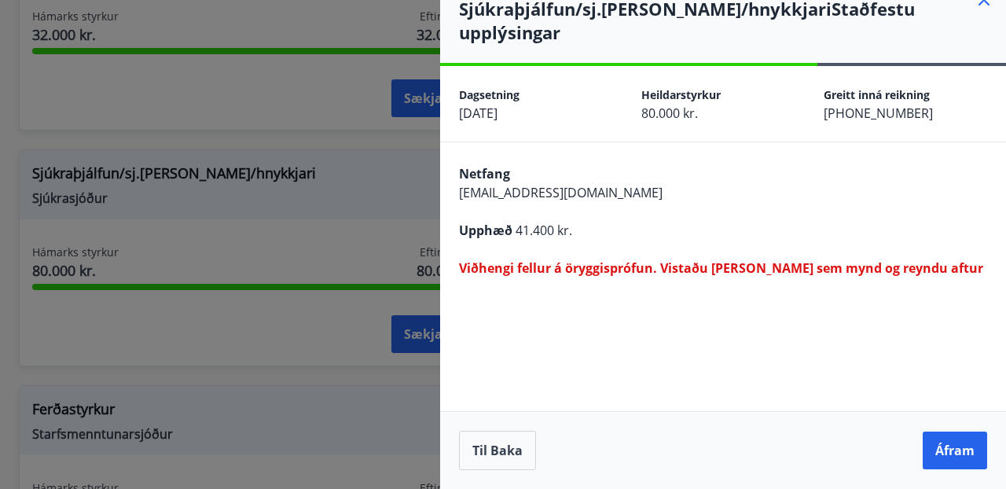
scroll to position [0, 0]
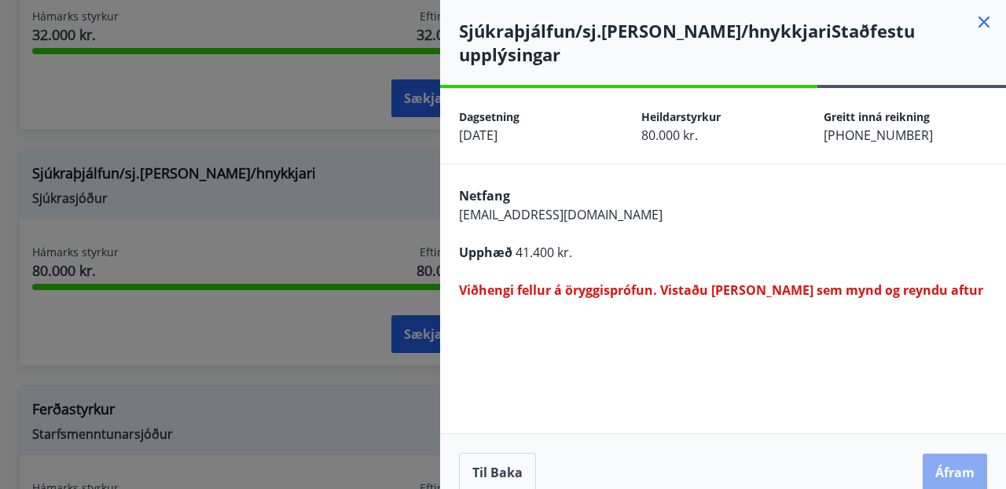
click at [951, 454] on button "Áfram" at bounding box center [955, 473] width 64 height 38
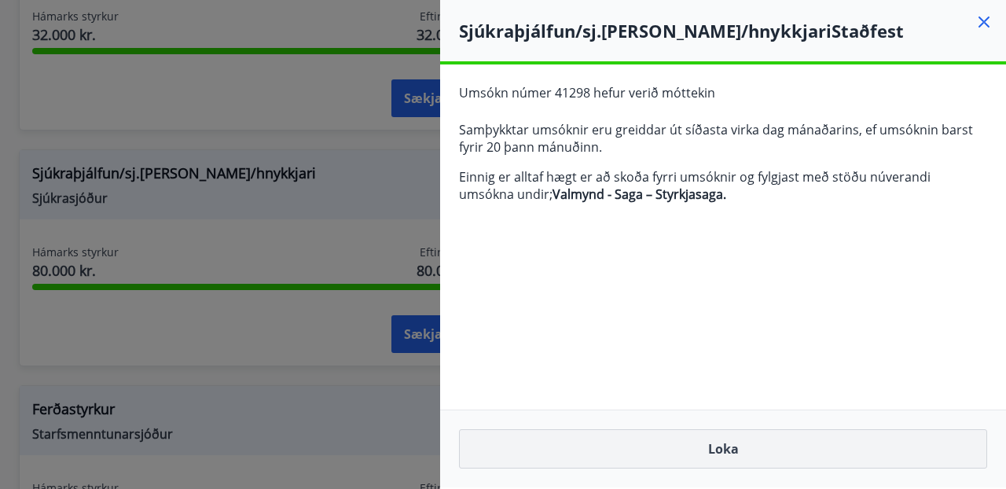
click at [721, 450] on button "Loka" at bounding box center [723, 448] width 528 height 39
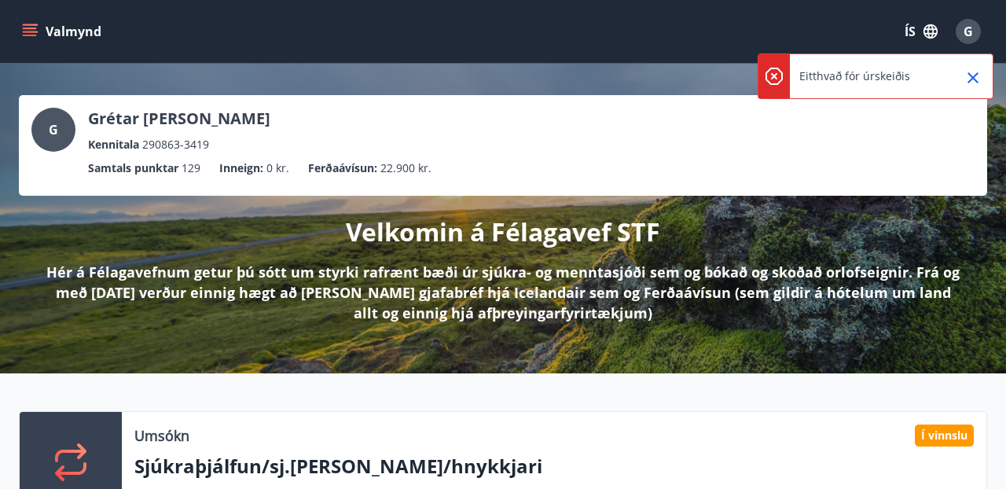
click at [974, 80] on icon "Close" at bounding box center [973, 77] width 19 height 19
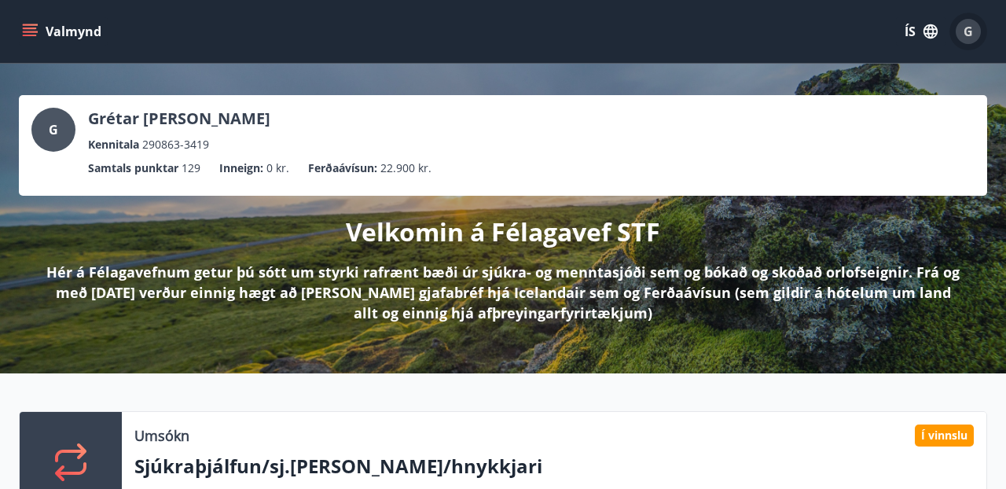
click at [966, 34] on span "G" at bounding box center [968, 31] width 9 height 17
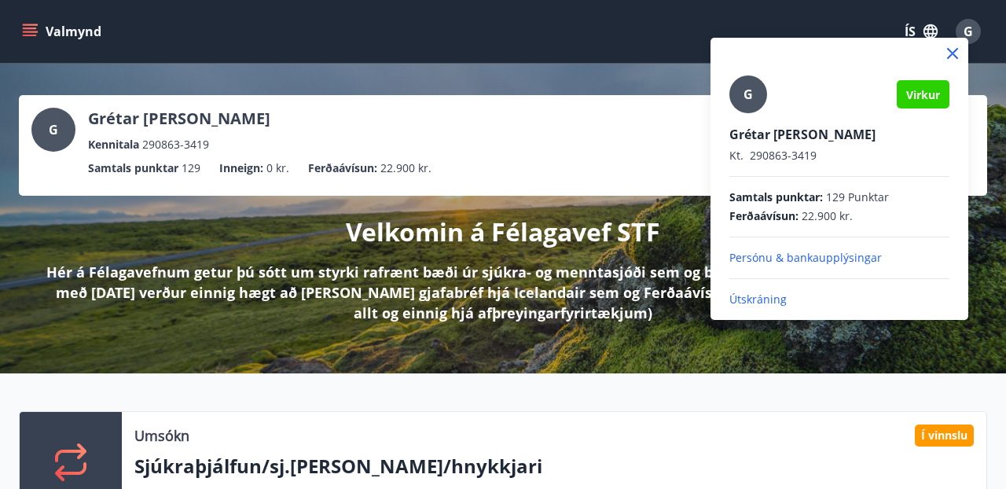
click at [763, 300] on p "Útskráning" at bounding box center [840, 300] width 220 height 16
